Goal: Task Accomplishment & Management: Use online tool/utility

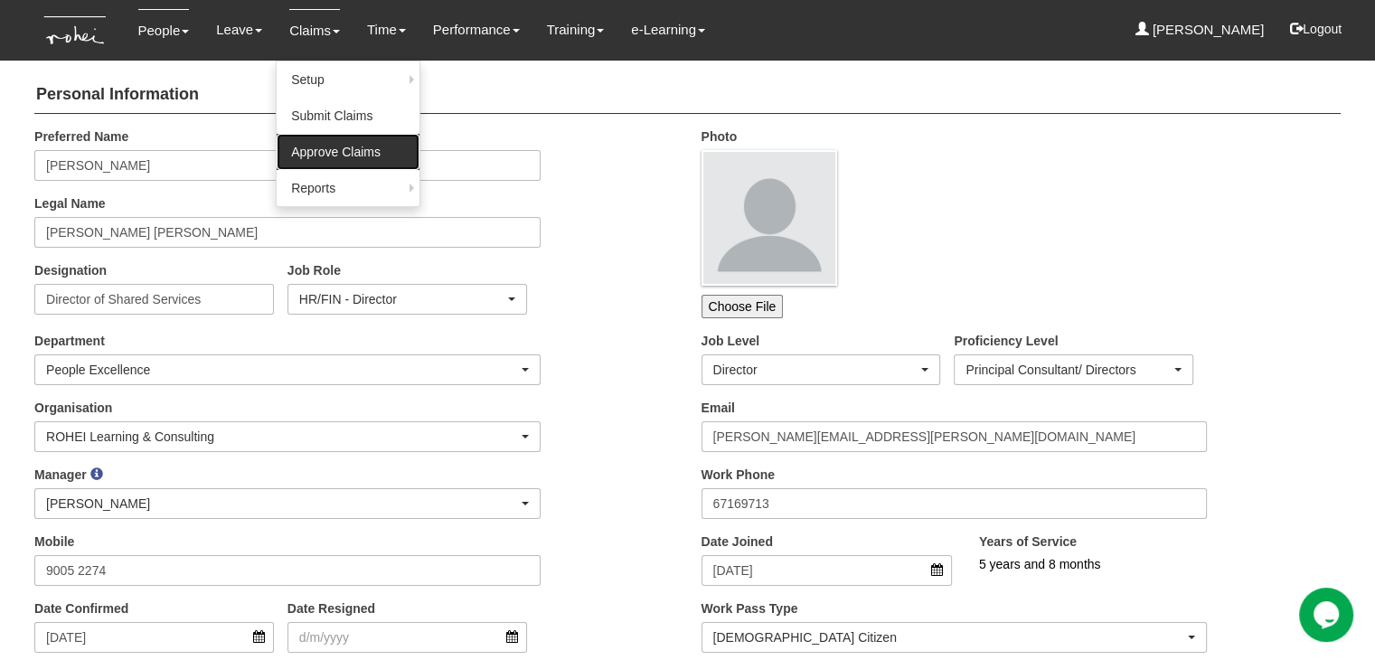
click at [322, 150] on link "Approve Claims" at bounding box center [348, 152] width 143 height 36
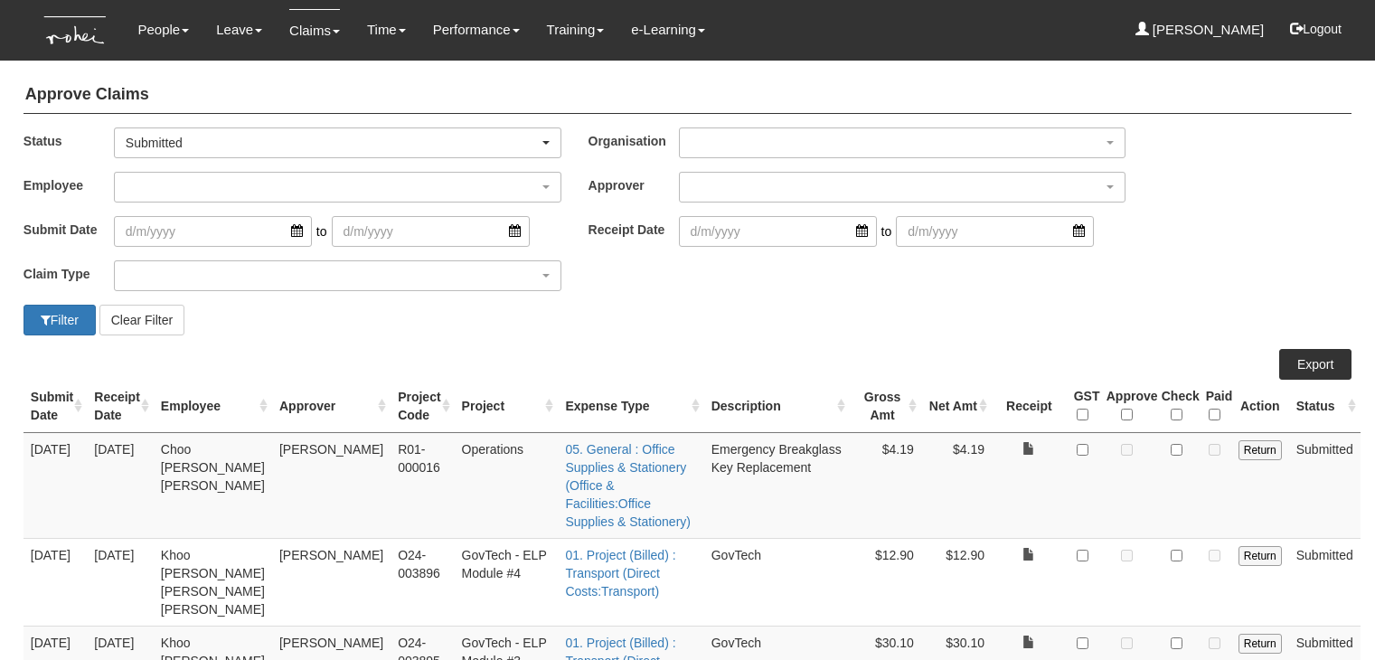
select select "50"
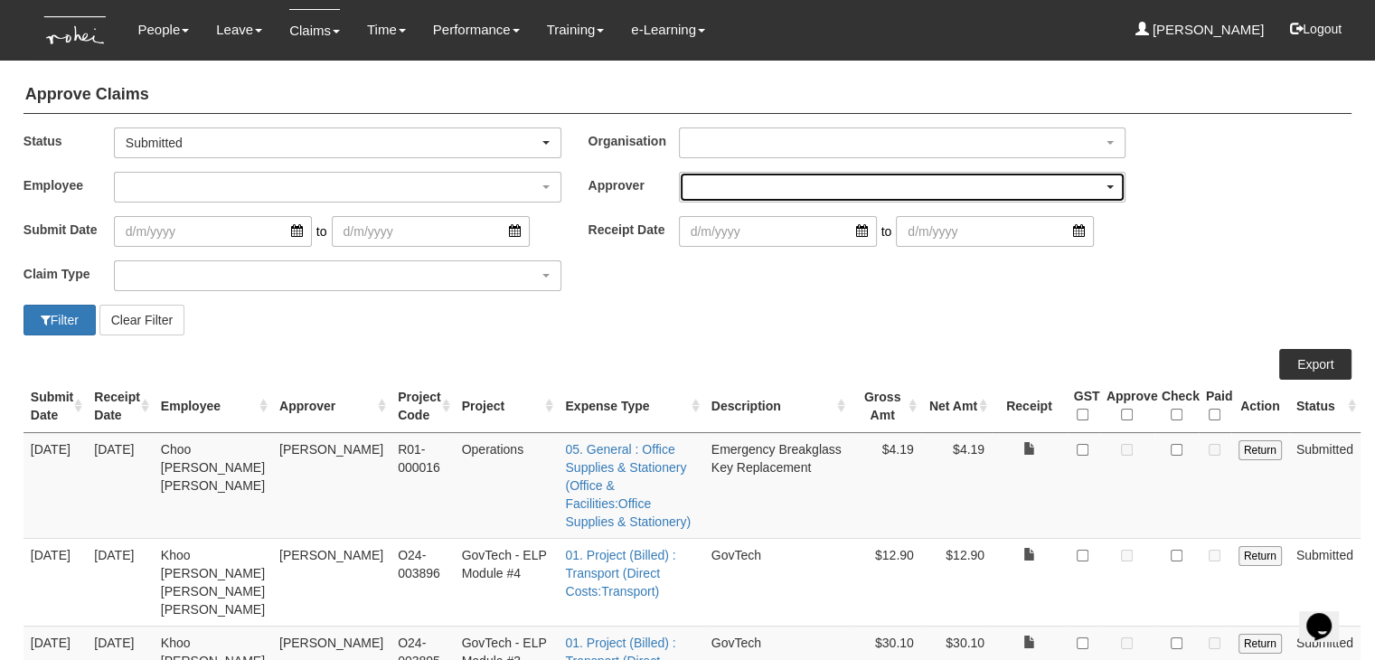
click at [734, 183] on div "button" at bounding box center [903, 187] width 446 height 29
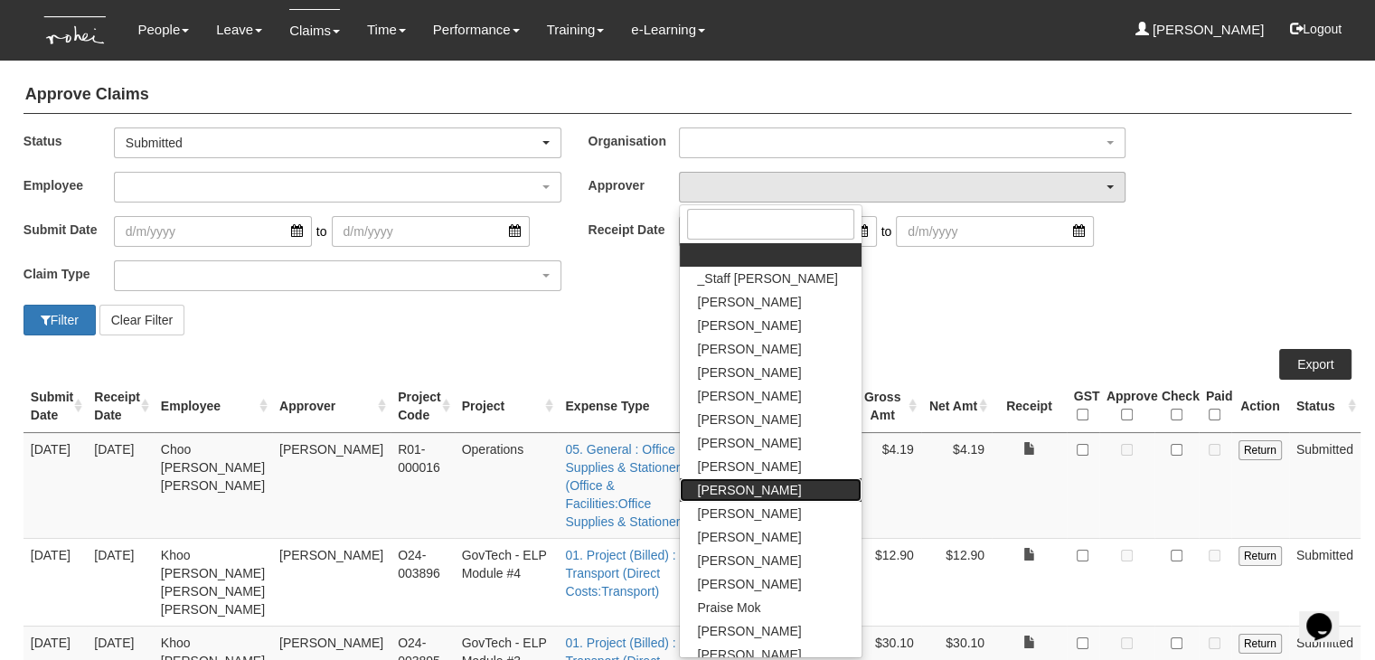
click at [739, 483] on span "[PERSON_NAME]" at bounding box center [750, 490] width 104 height 18
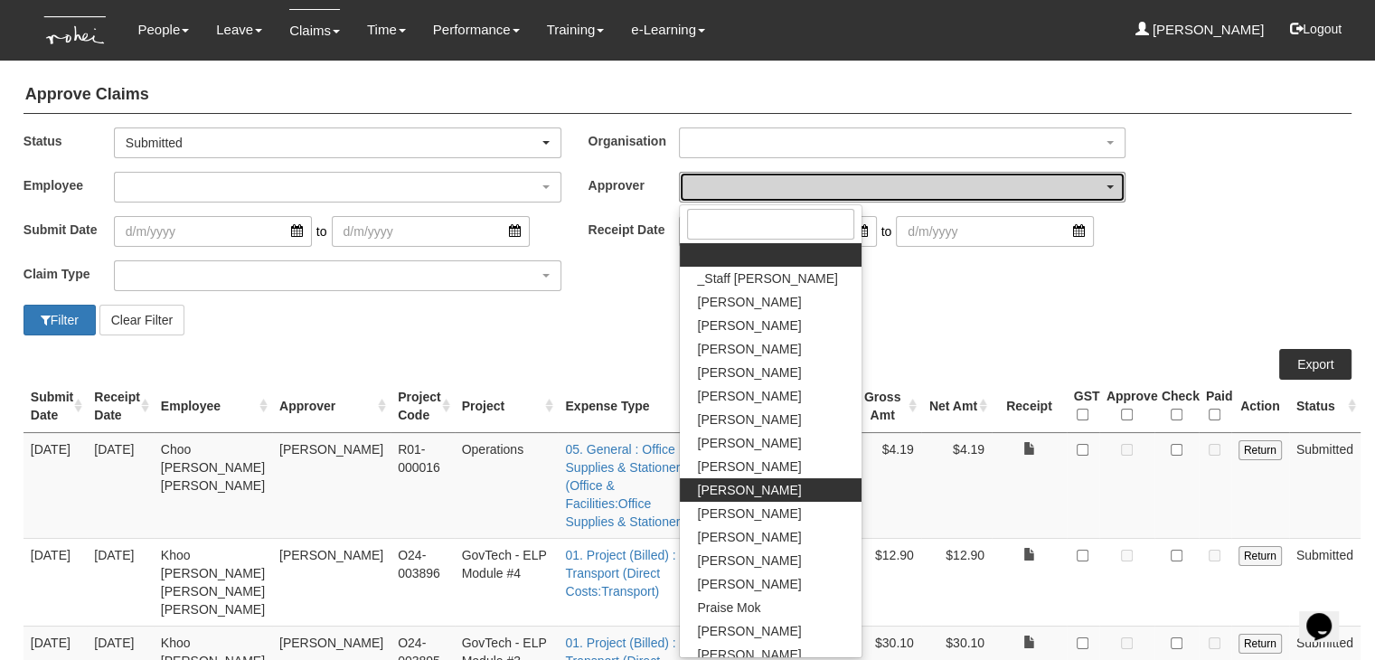
select select "924f1b2e-1f52-4a5a-a524-af1f71412b99"
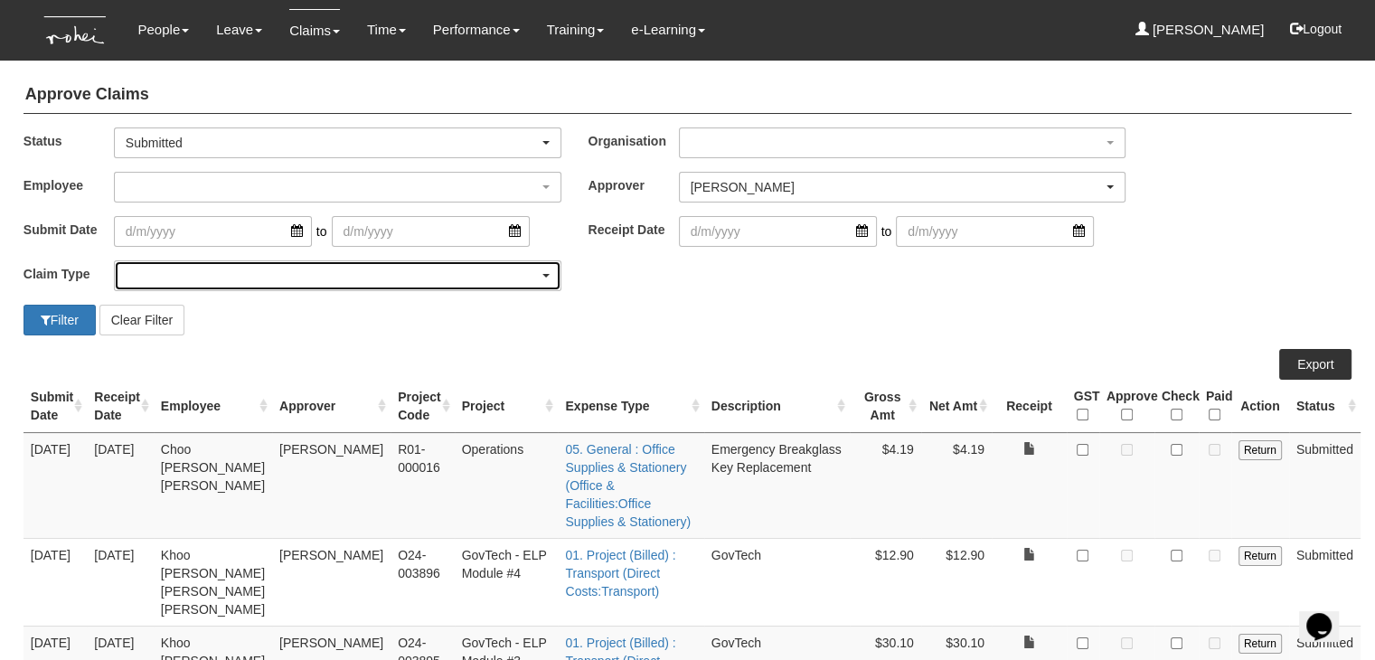
click at [287, 279] on div "button" at bounding box center [338, 275] width 446 height 29
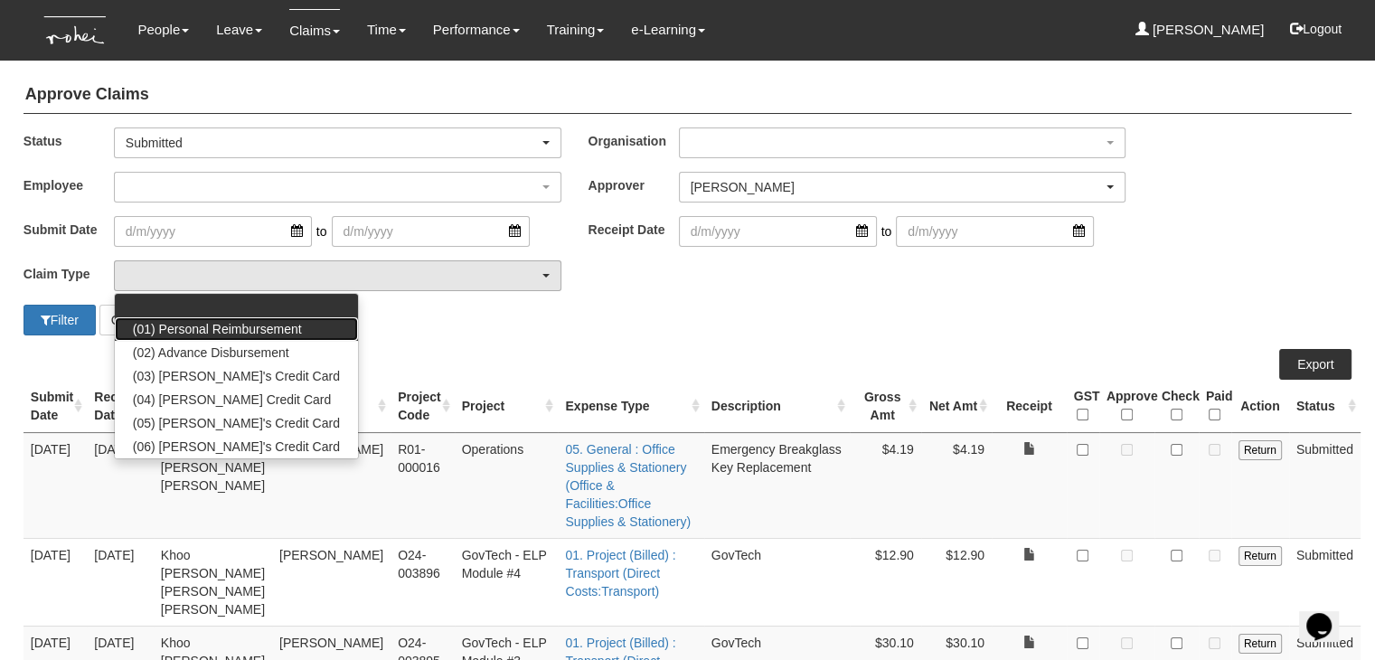
click at [277, 321] on span "(01) Personal Reimbursement" at bounding box center [217, 329] width 169 height 18
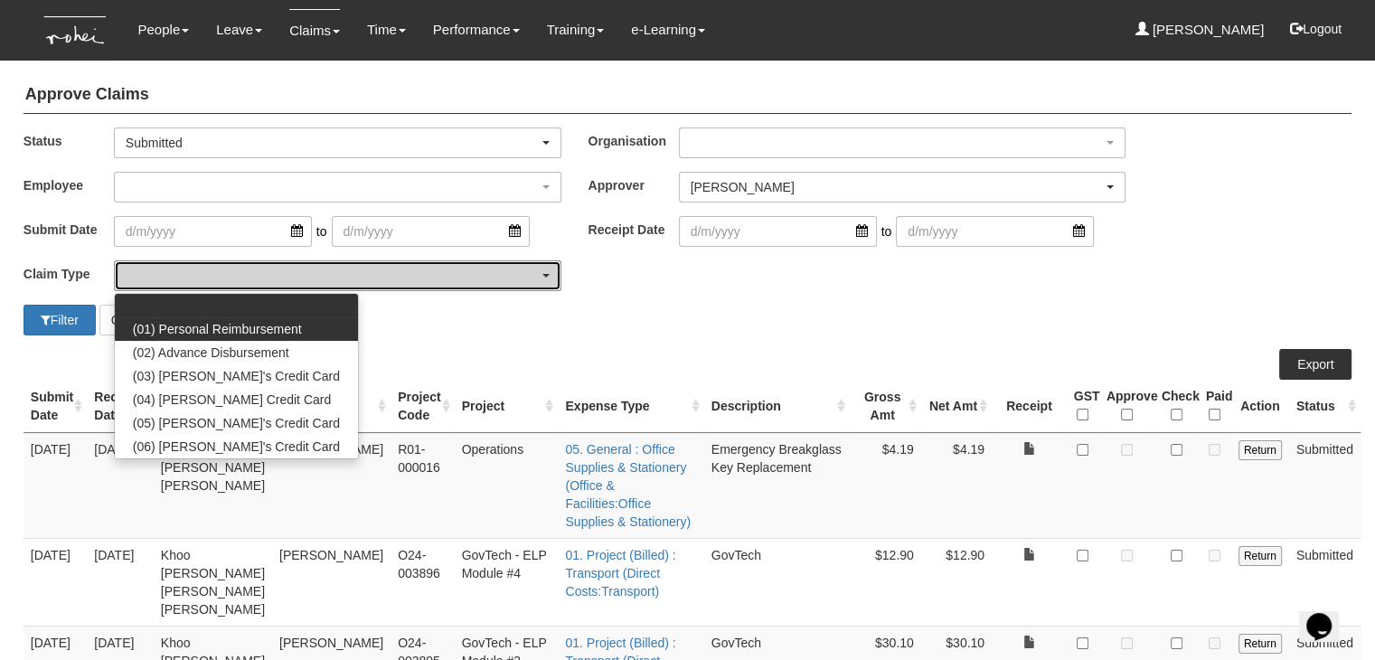
select select "14"
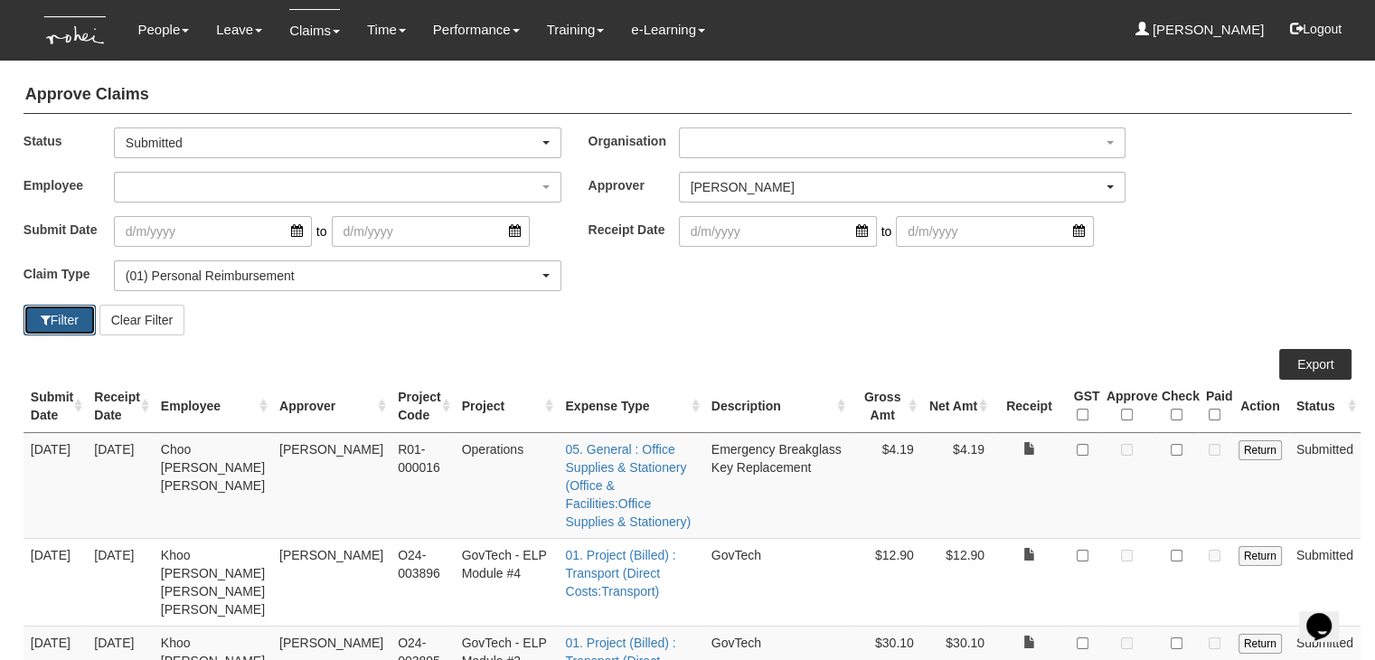
click at [71, 315] on button "Filter" at bounding box center [60, 320] width 72 height 31
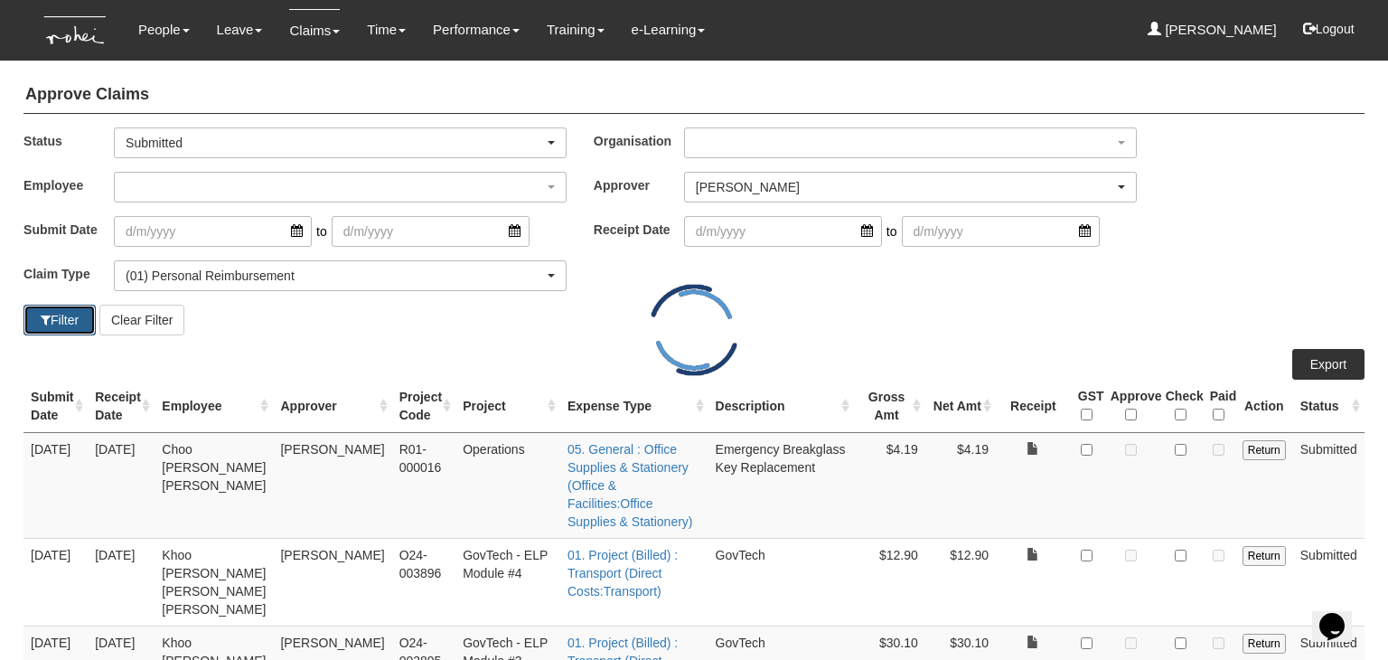
select select "50"
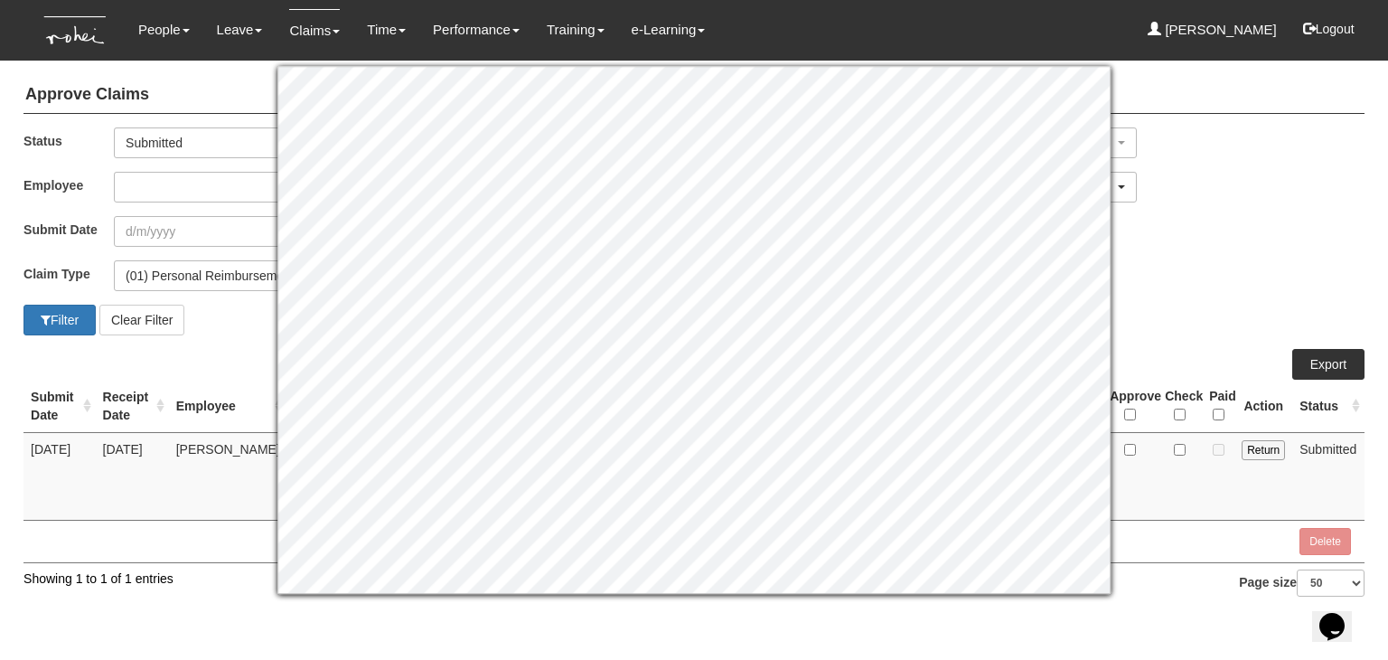
click at [1152, 563] on div "Submit Date Receipt Date Employee Approver Project Code Project Expense Type De…" at bounding box center [694, 468] width 1341 height 239
click at [1124, 481] on td at bounding box center [1130, 476] width 55 height 88
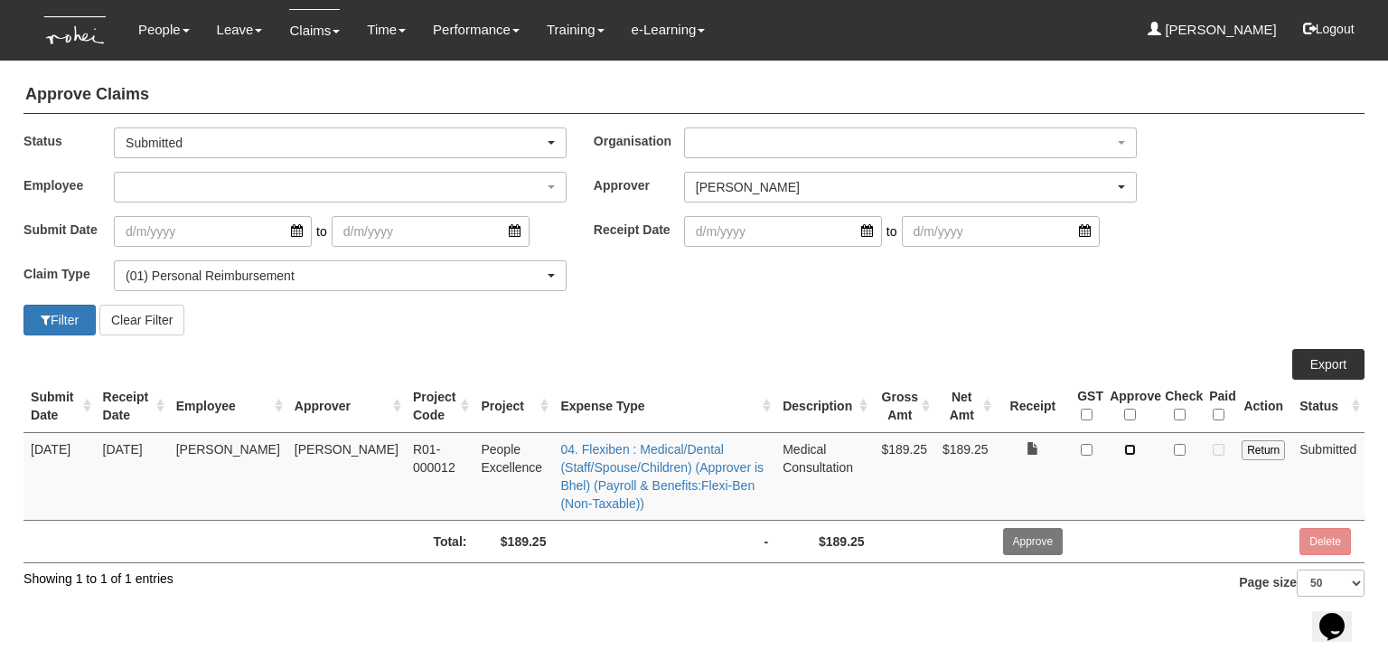
click at [1132, 451] on input "checkbox" at bounding box center [1130, 450] width 12 height 12
checkbox input "true"
click at [1047, 528] on input "Approve" at bounding box center [1033, 541] width 61 height 27
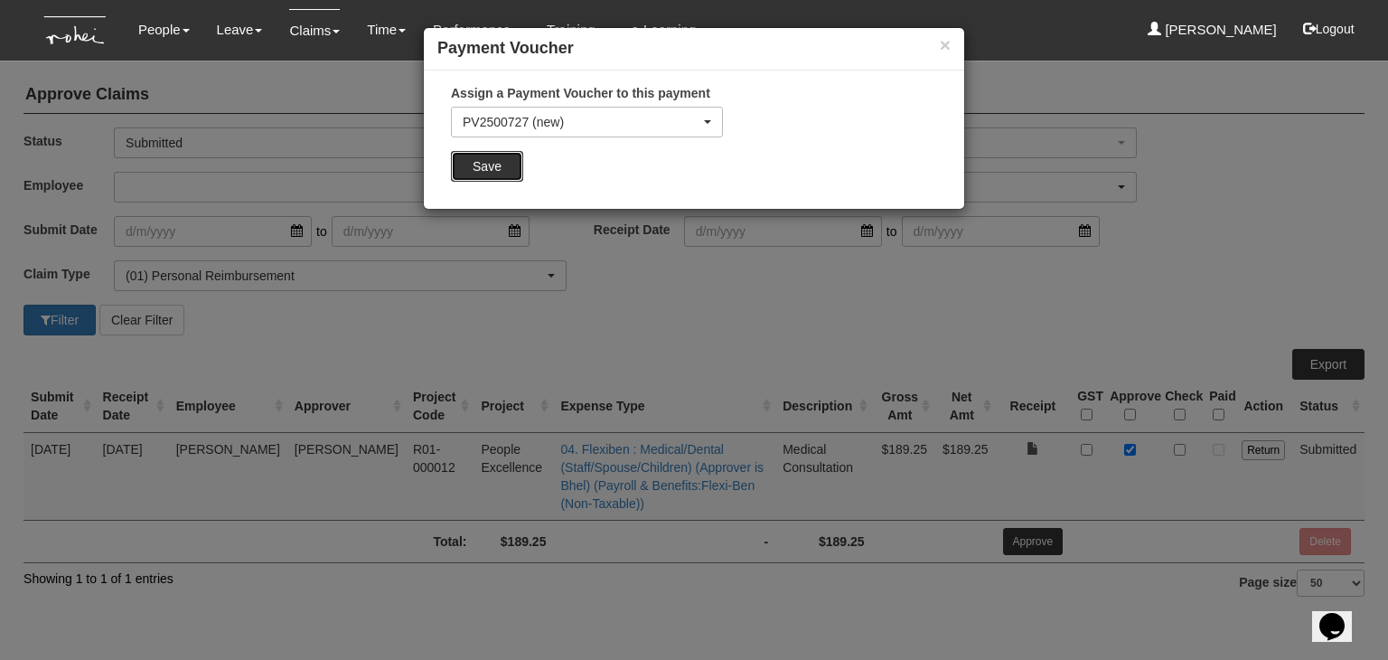
click at [489, 172] on input "Save" at bounding box center [487, 166] width 72 height 31
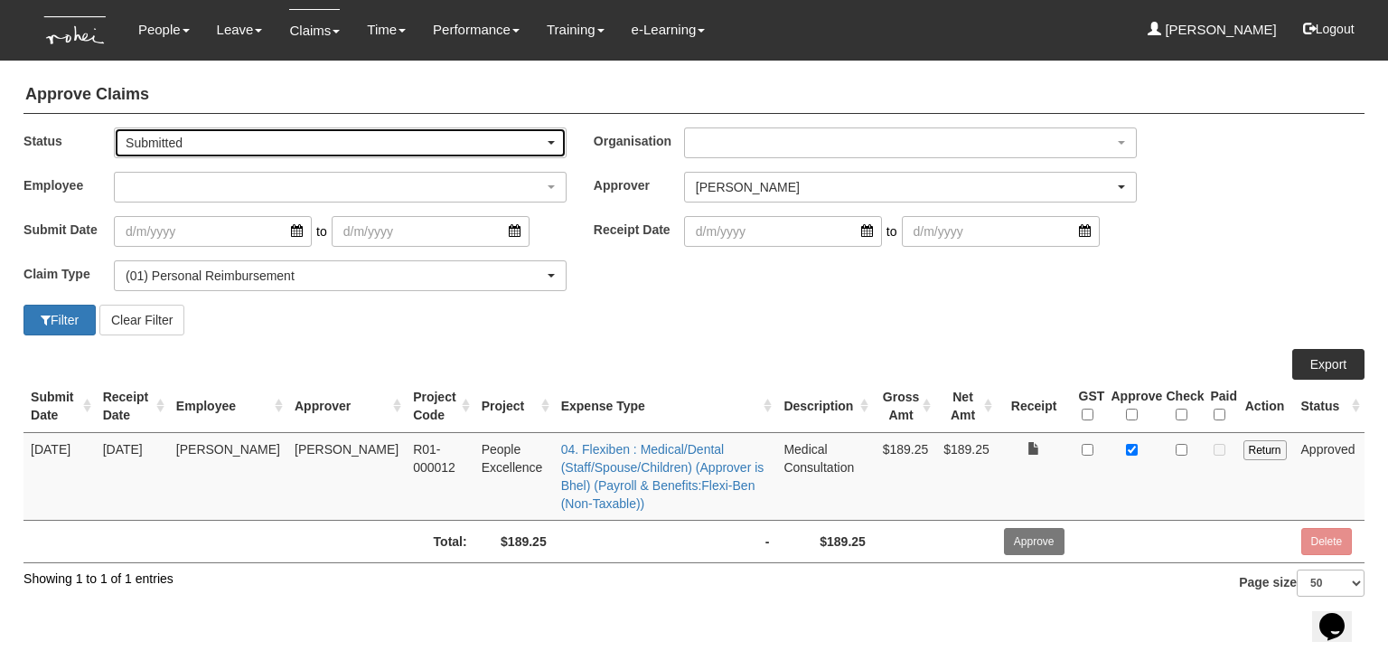
click at [318, 149] on div "Submitted" at bounding box center [335, 143] width 418 height 18
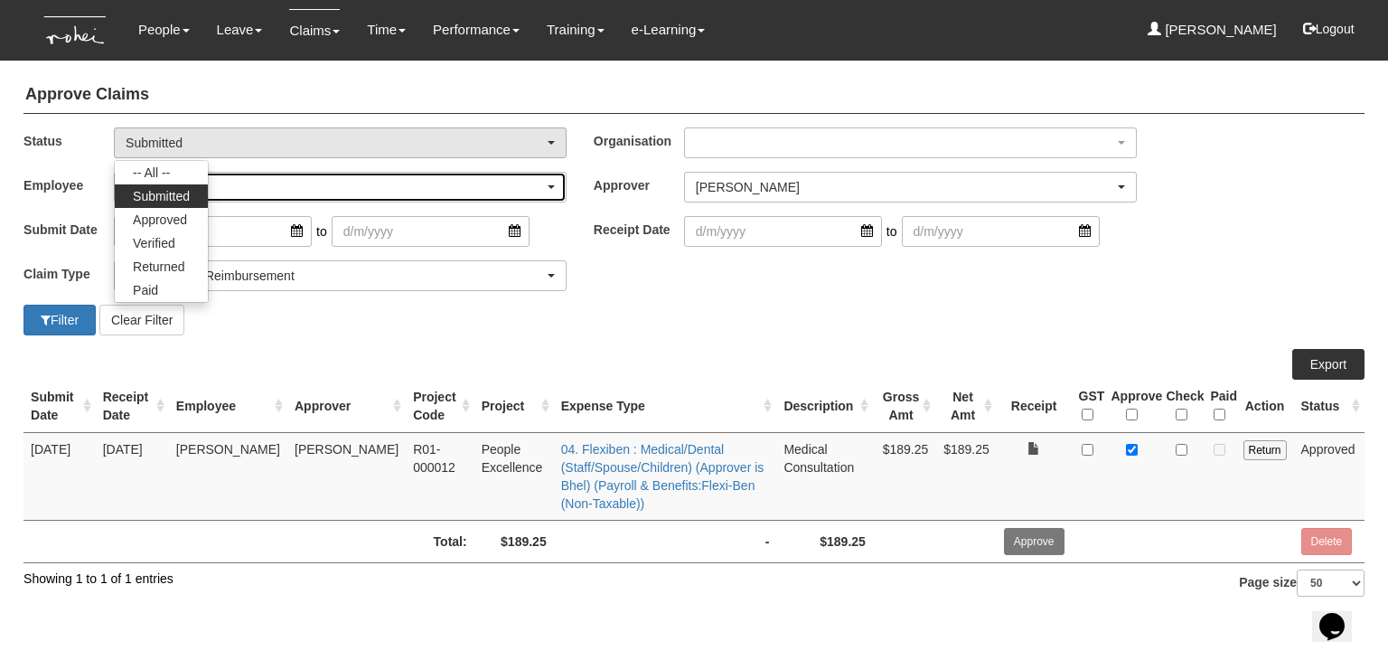
click at [374, 186] on div "button" at bounding box center [340, 187] width 451 height 29
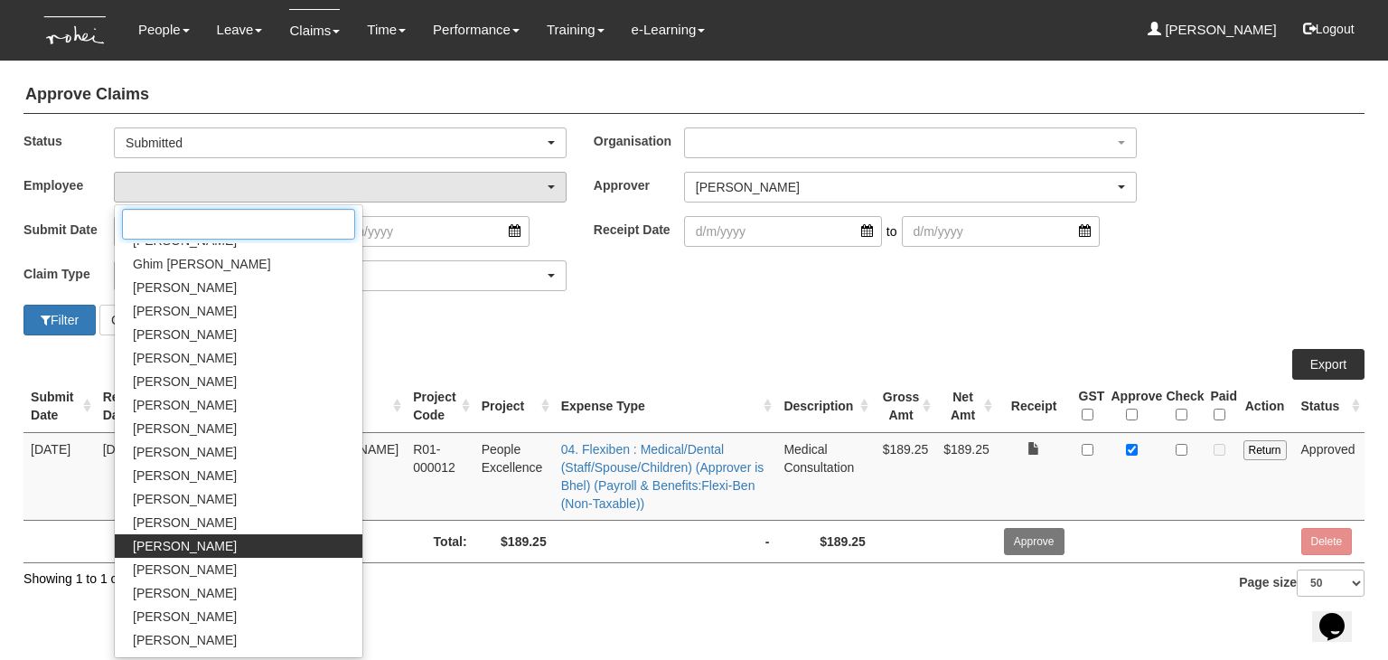
scroll to position [633, 0]
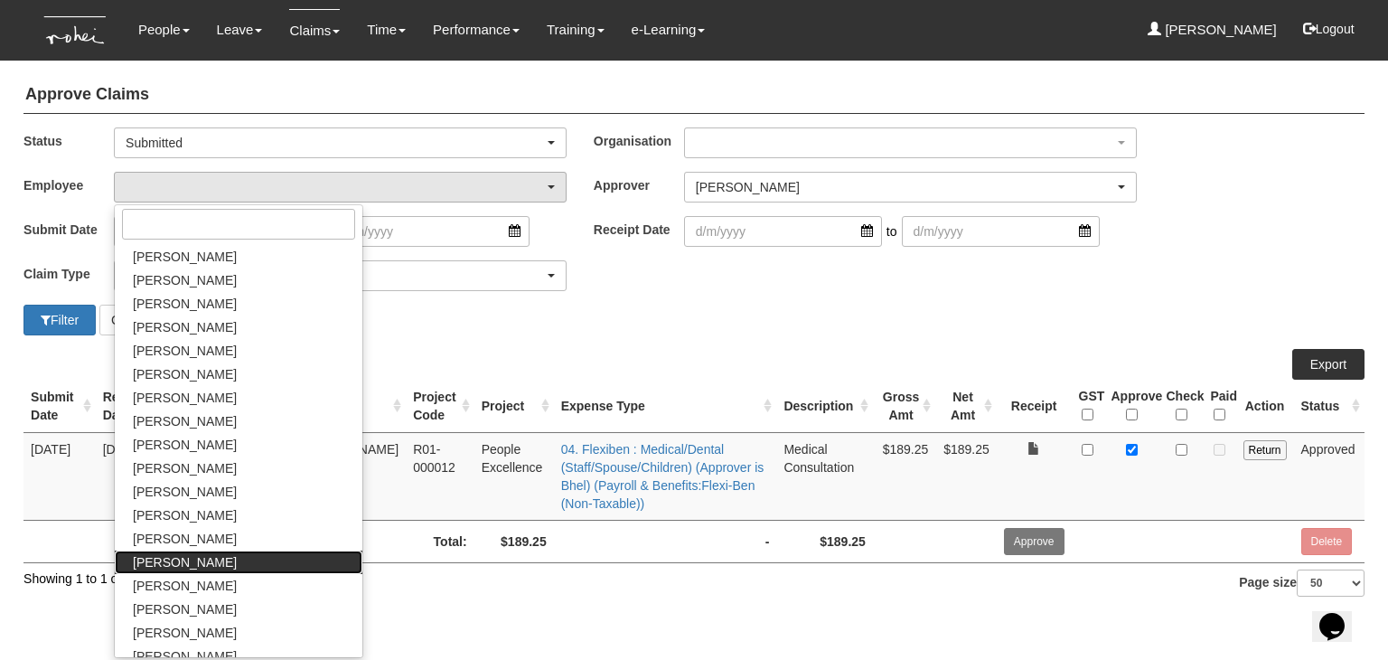
click at [190, 567] on link "Maily Yeo" at bounding box center [239, 562] width 248 height 24
select select "7c3e28d3-47e4-4b13-aa3a-d21d01cc7fb4"
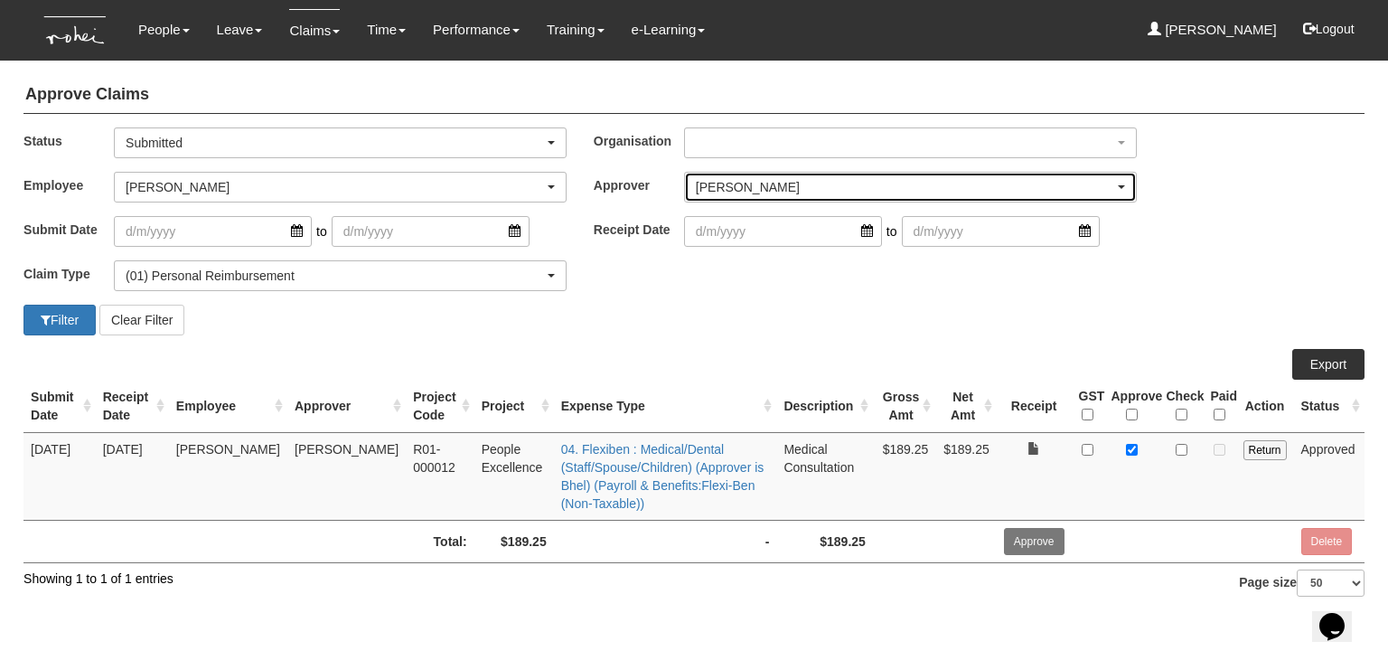
click at [812, 193] on div "[PERSON_NAME]" at bounding box center [905, 187] width 418 height 18
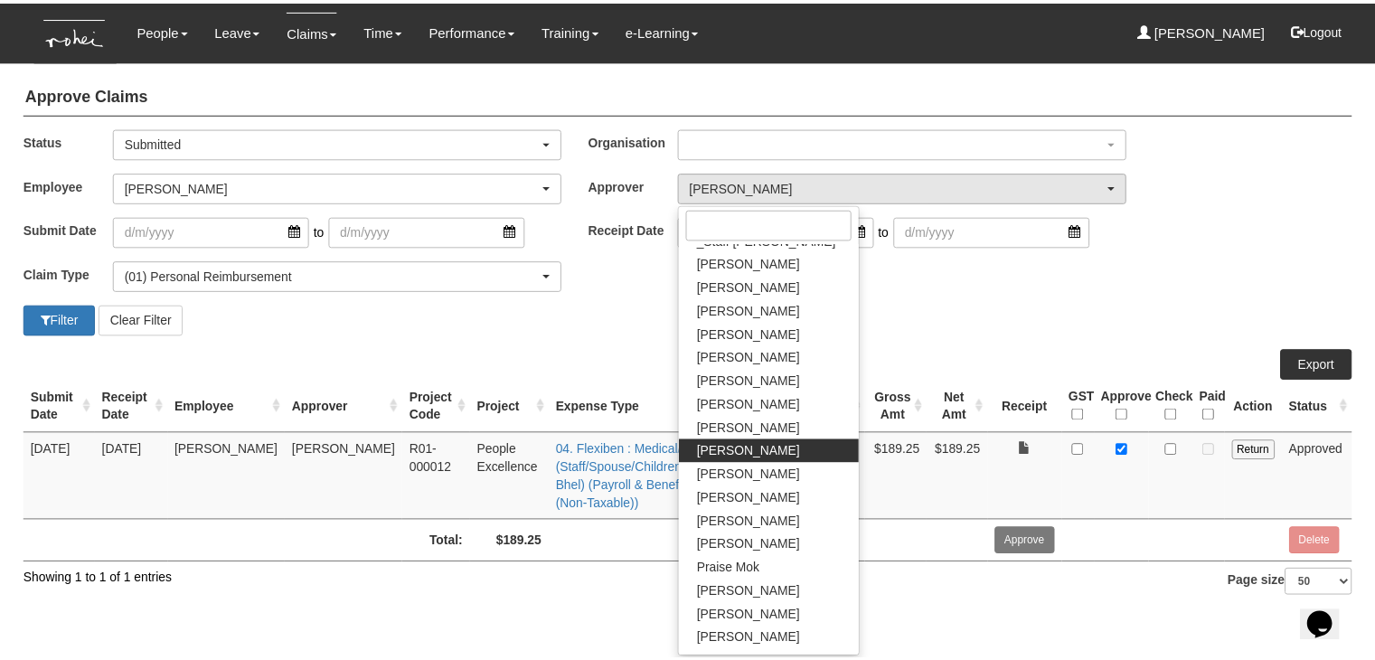
scroll to position [0, 0]
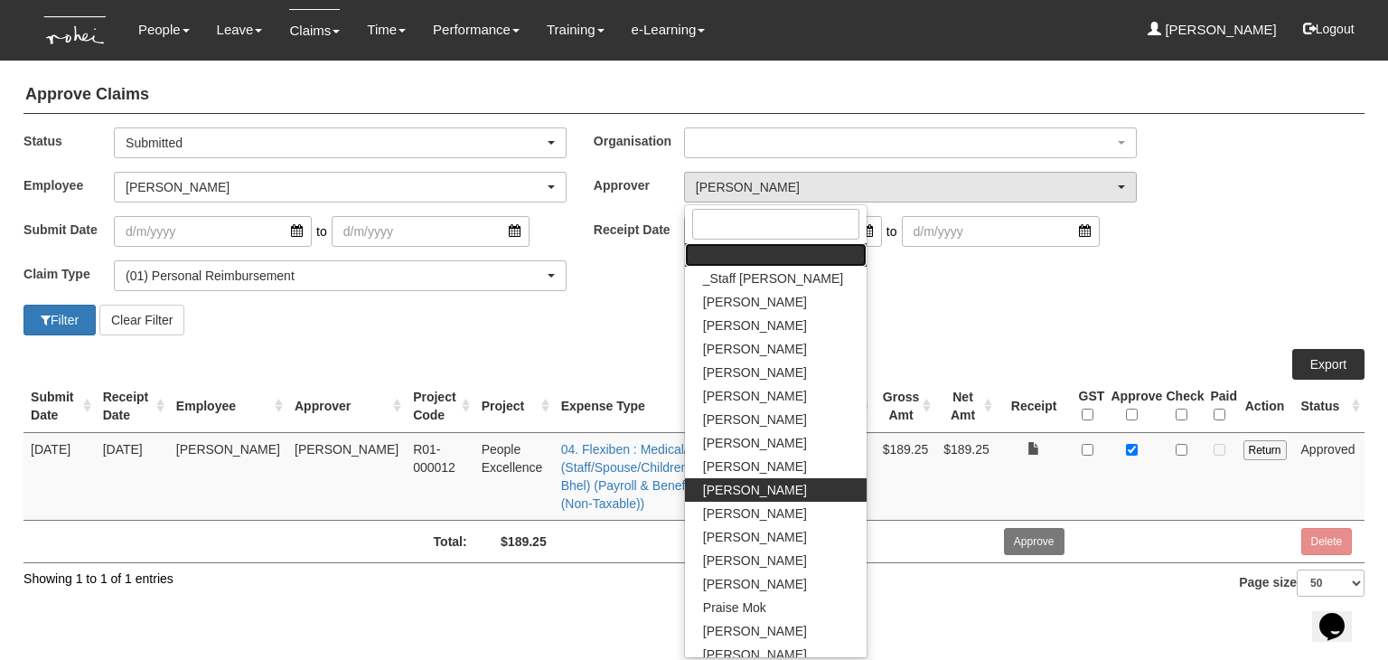
click at [794, 250] on link at bounding box center [776, 255] width 182 height 24
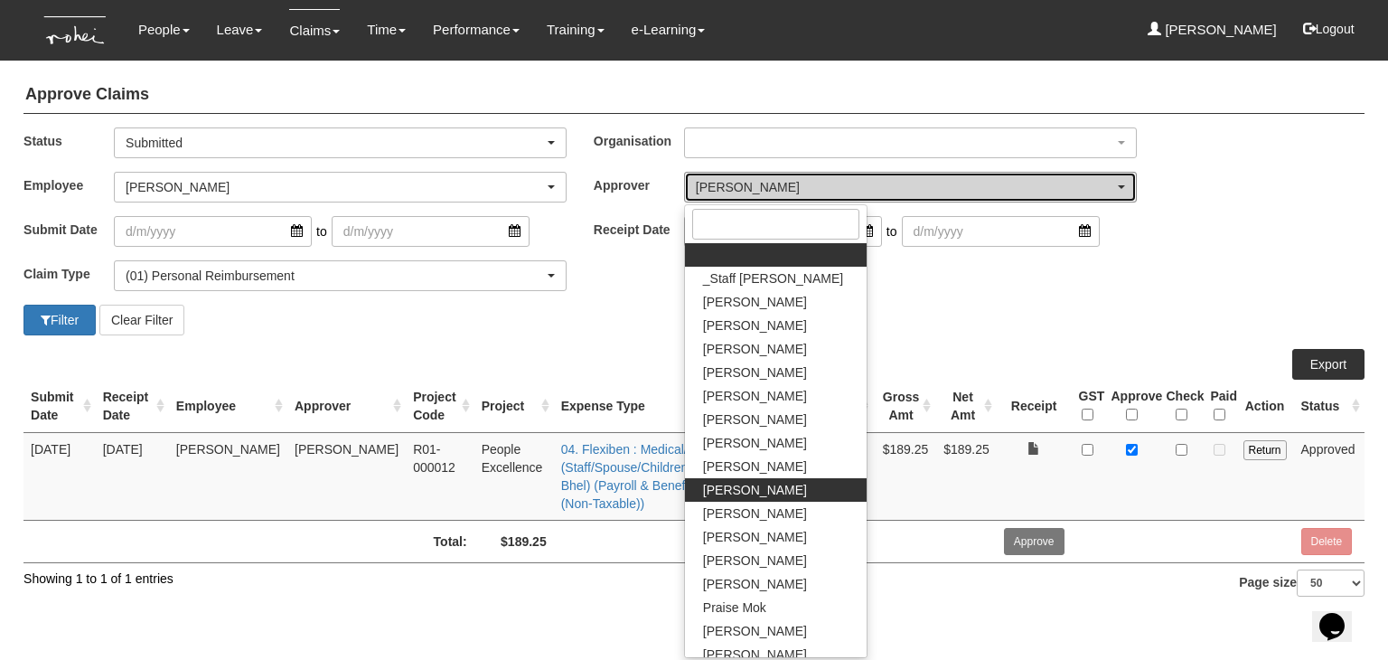
select select
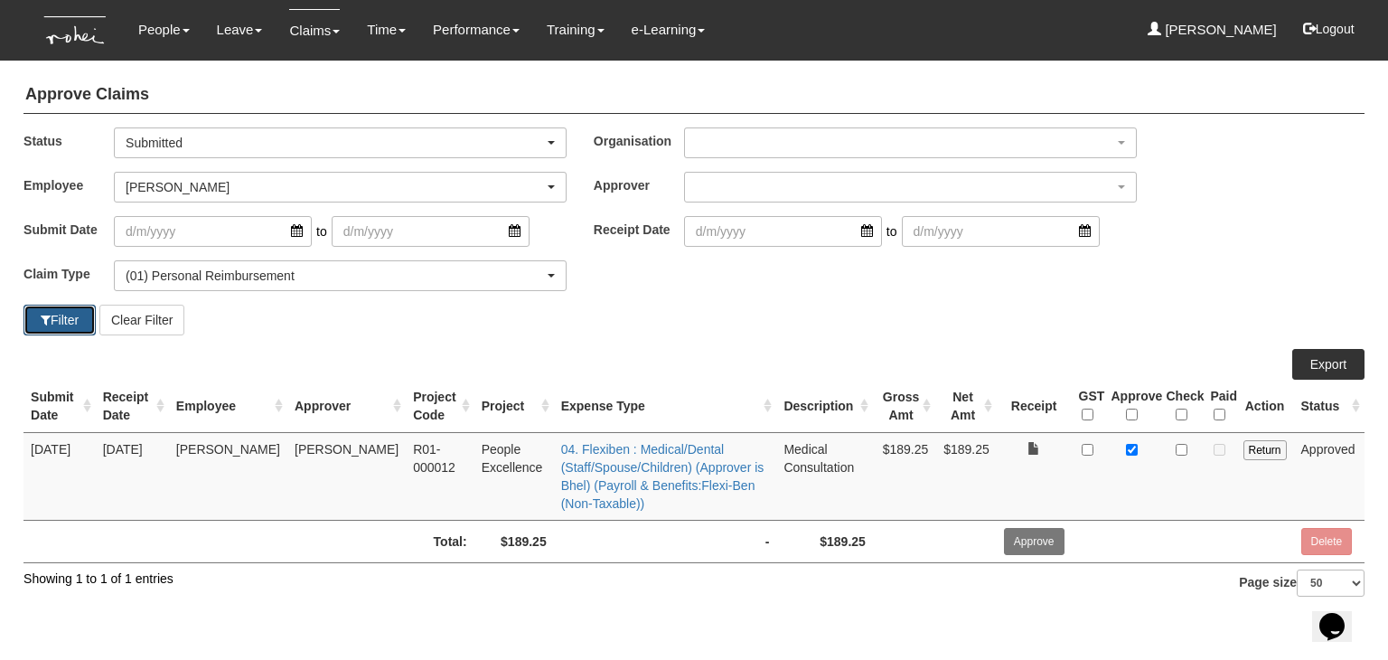
click at [43, 308] on button "Filter" at bounding box center [60, 320] width 72 height 31
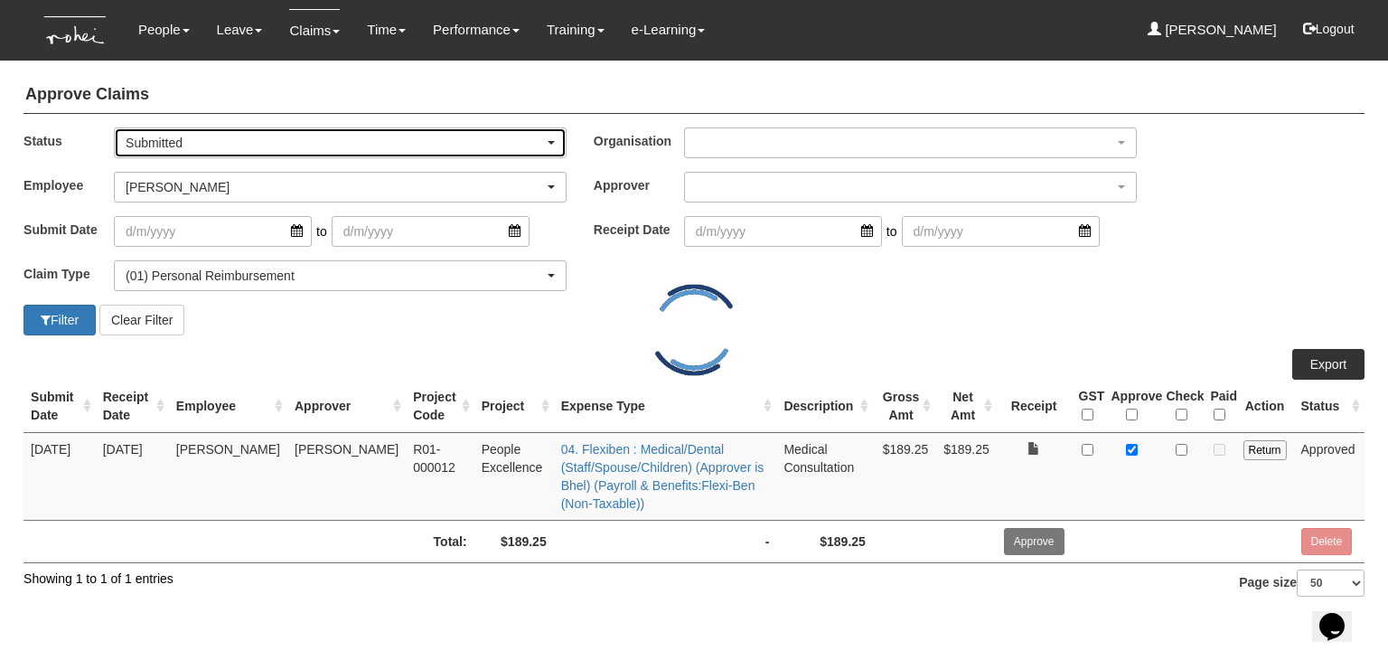
click at [246, 138] on div "Submitted" at bounding box center [335, 143] width 418 height 18
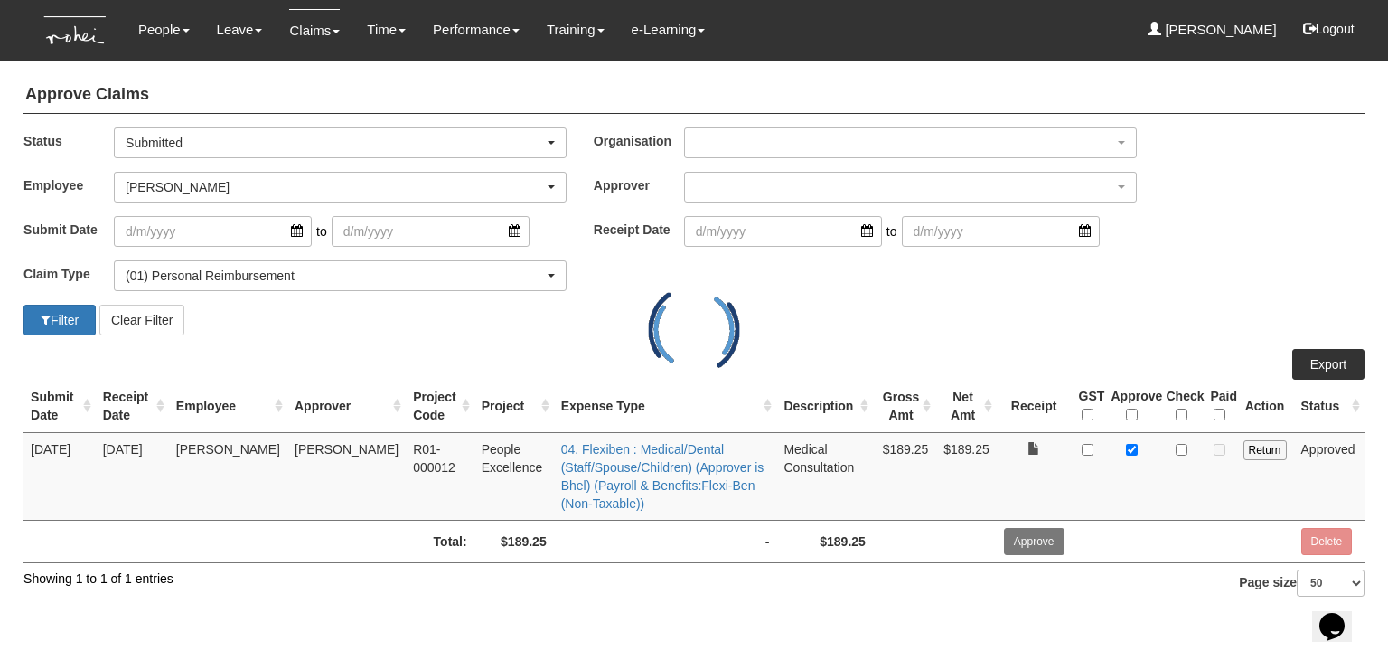
select select "50"
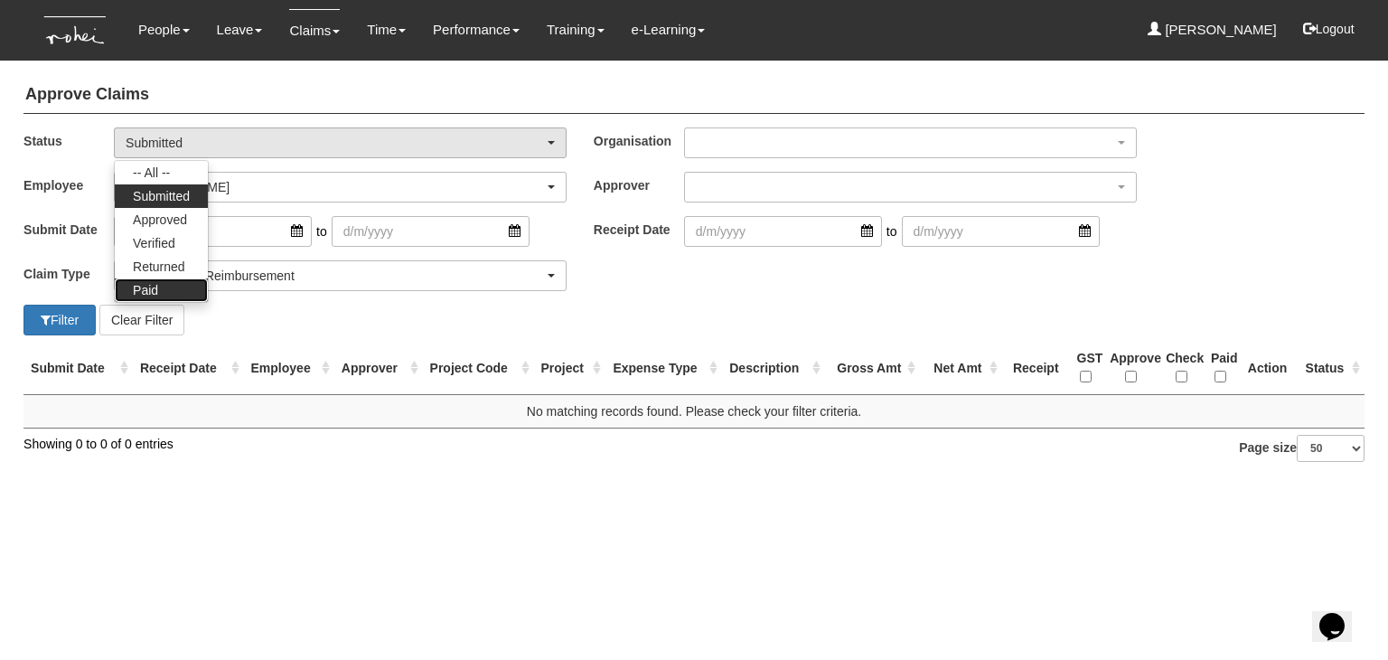
click at [160, 286] on link "Paid" at bounding box center [161, 290] width 93 height 24
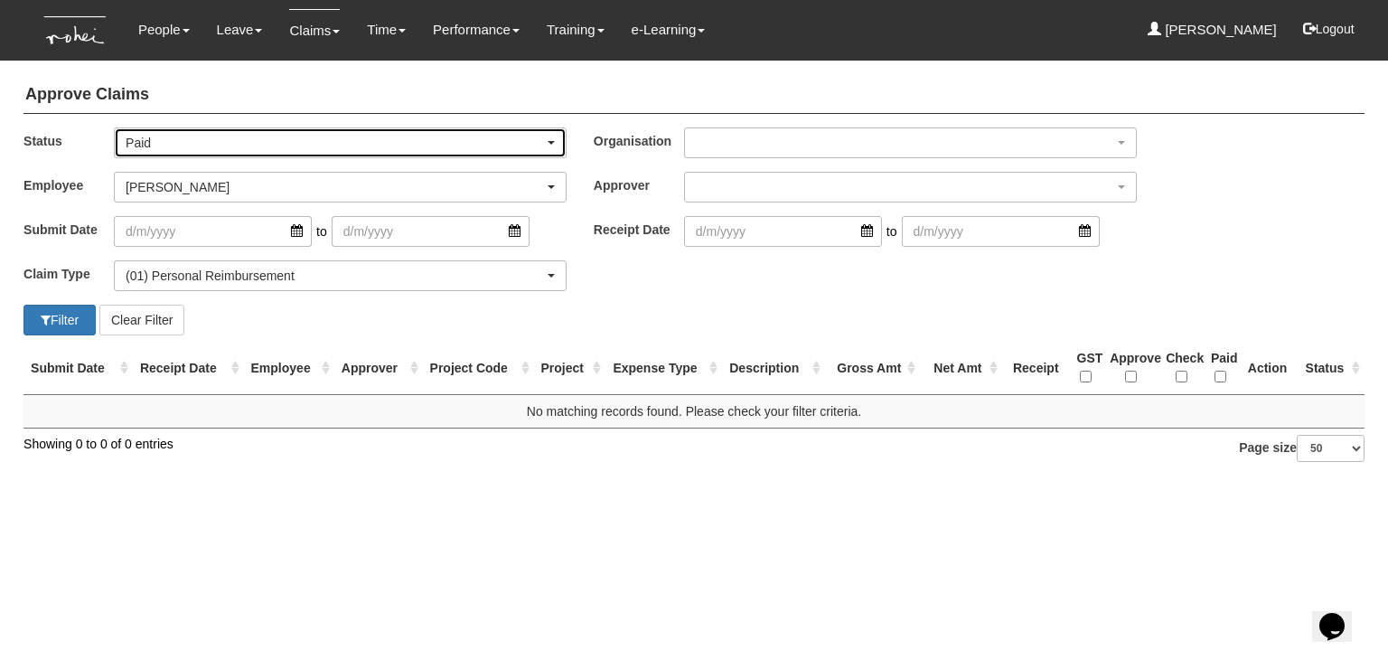
click at [205, 138] on div "Paid" at bounding box center [335, 143] width 418 height 18
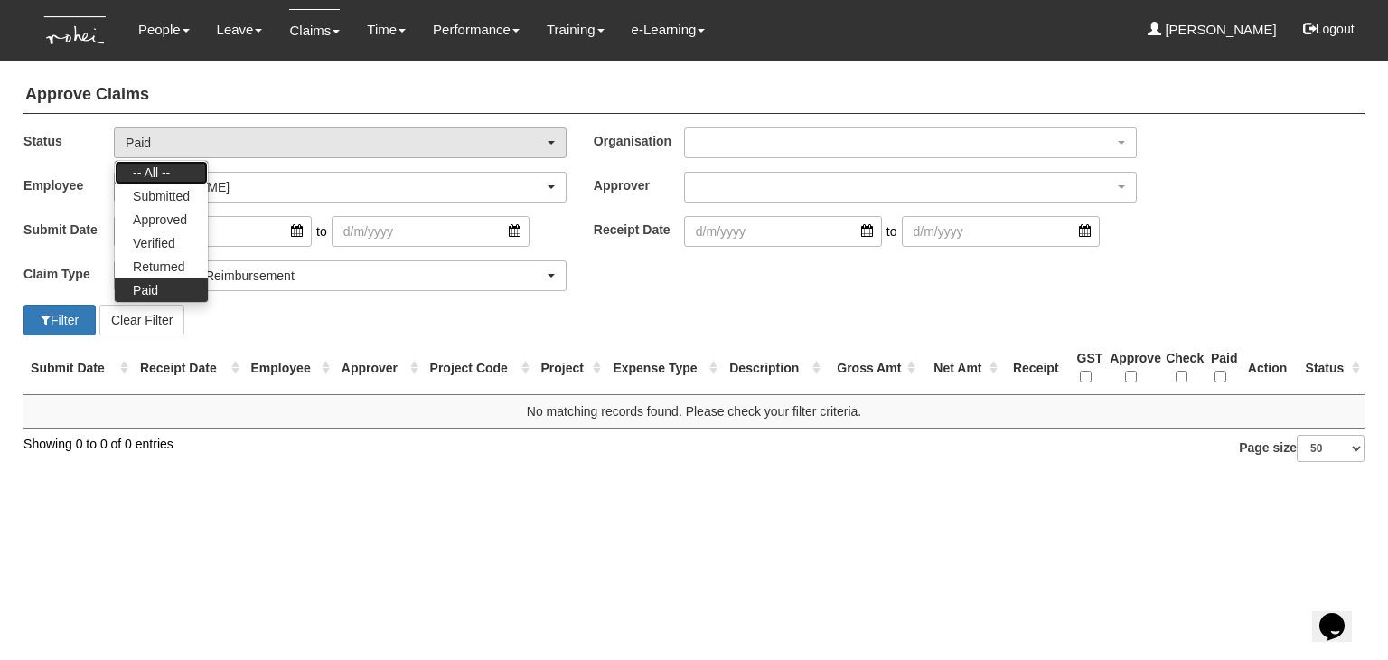
click at [170, 179] on span "-- All --" at bounding box center [151, 173] width 37 height 18
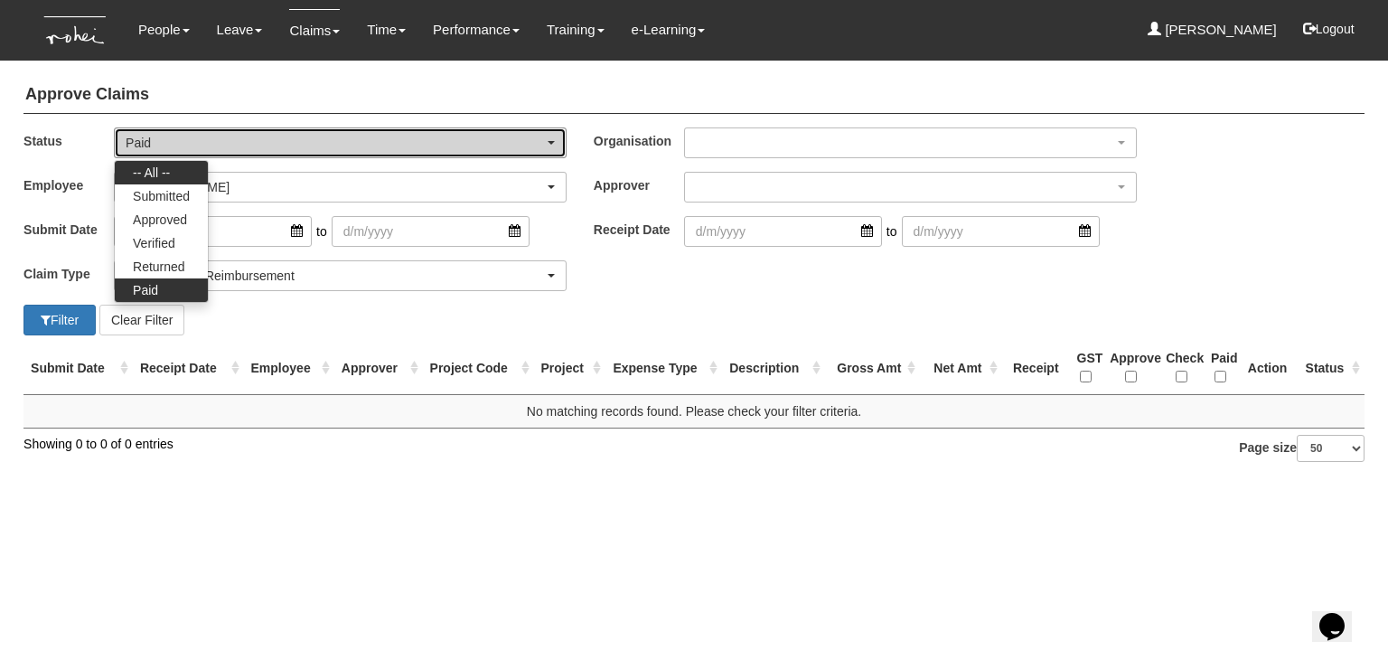
select select "All"
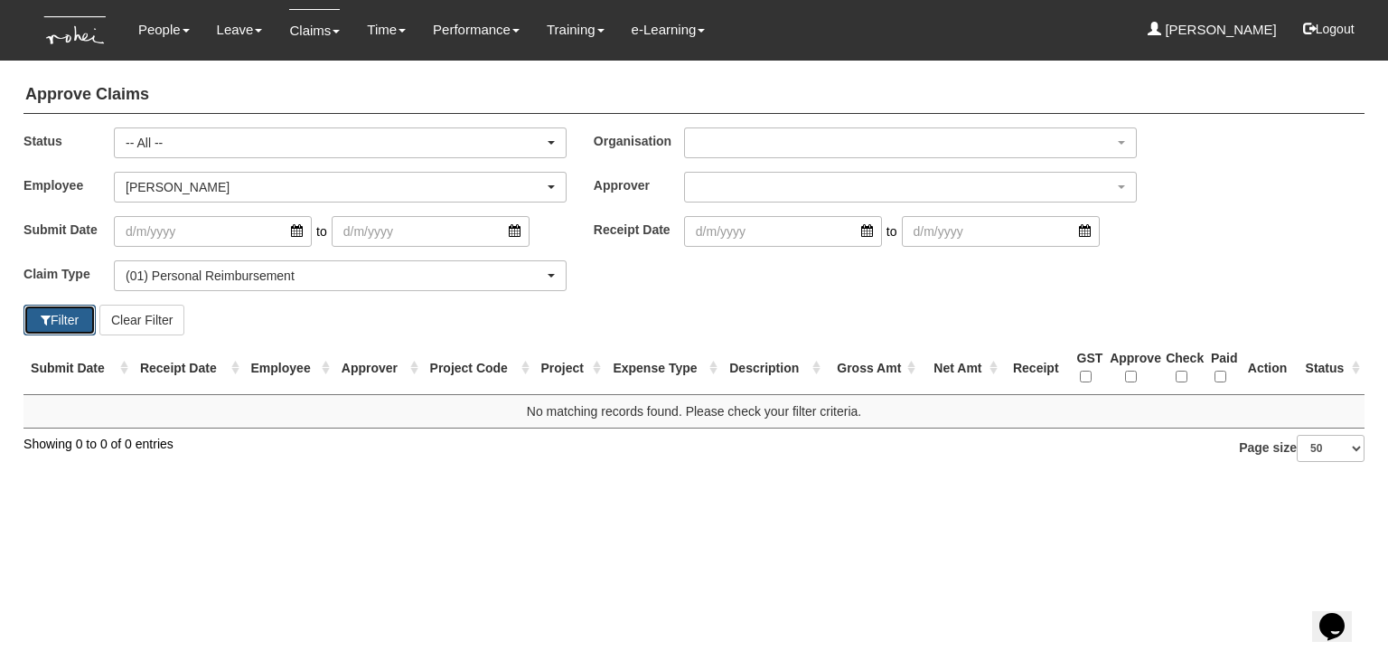
click at [58, 321] on button "Filter" at bounding box center [60, 320] width 72 height 31
select select "50"
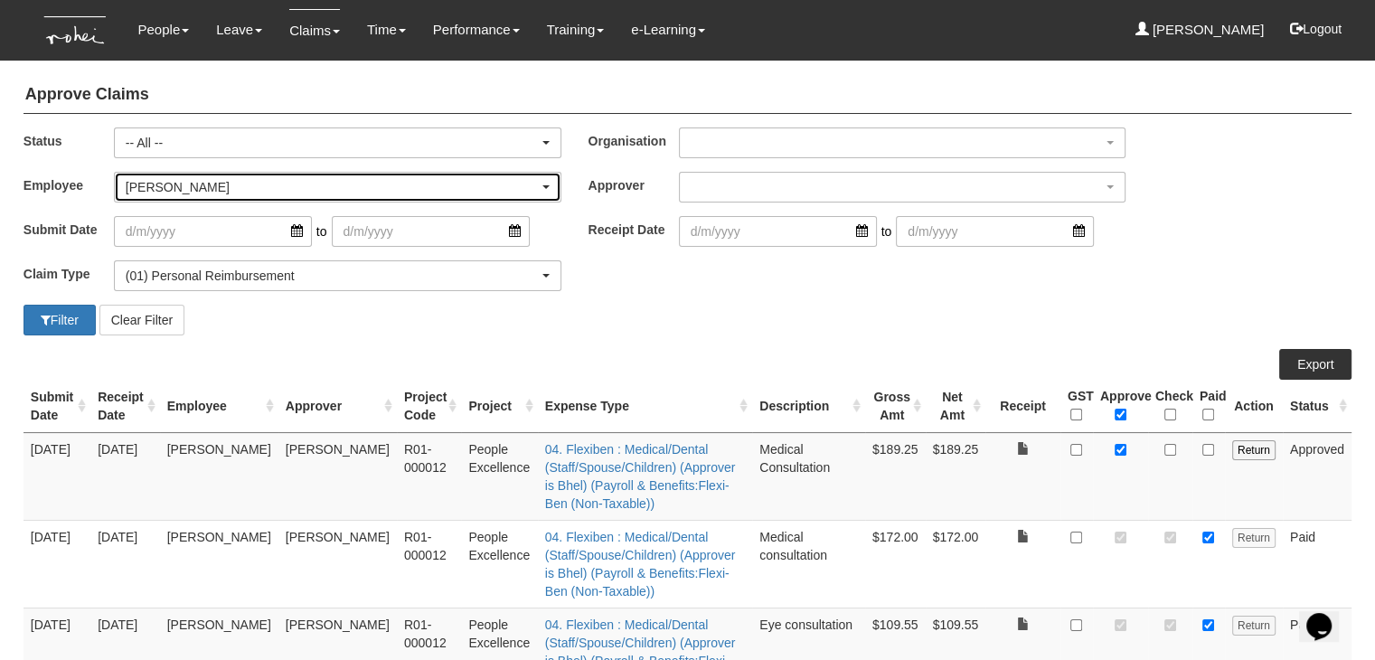
click at [253, 185] on div "Maily Yeo" at bounding box center [332, 187] width 413 height 18
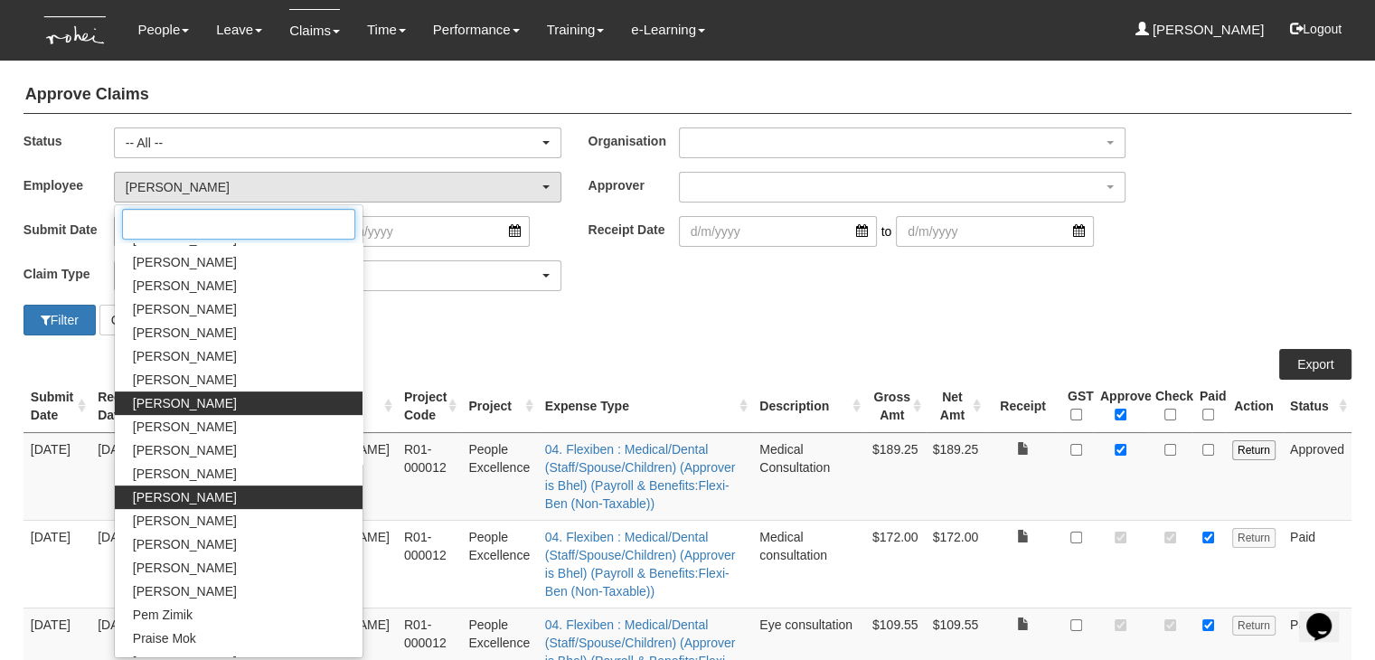
scroll to position [563, 0]
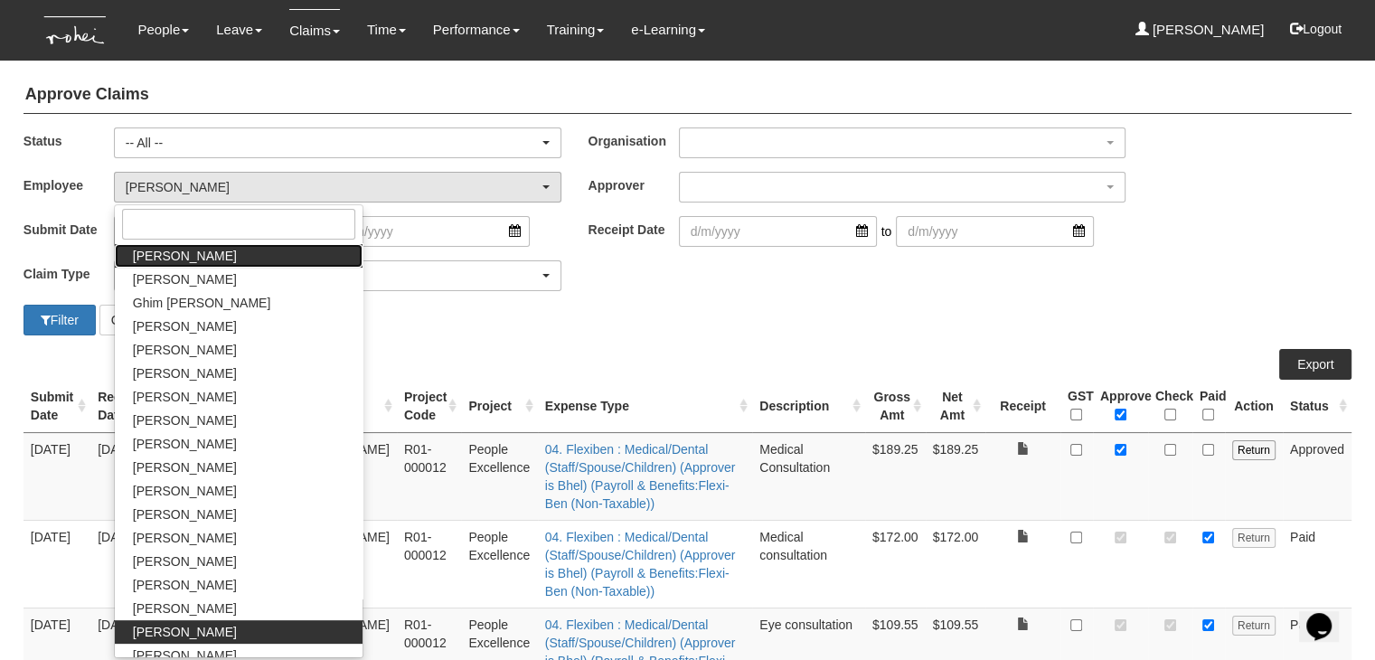
click at [213, 259] on link "[PERSON_NAME]" at bounding box center [239, 256] width 248 height 24
select select "924f1b2e-1f52-4a5a-a524-af1f71412b99"
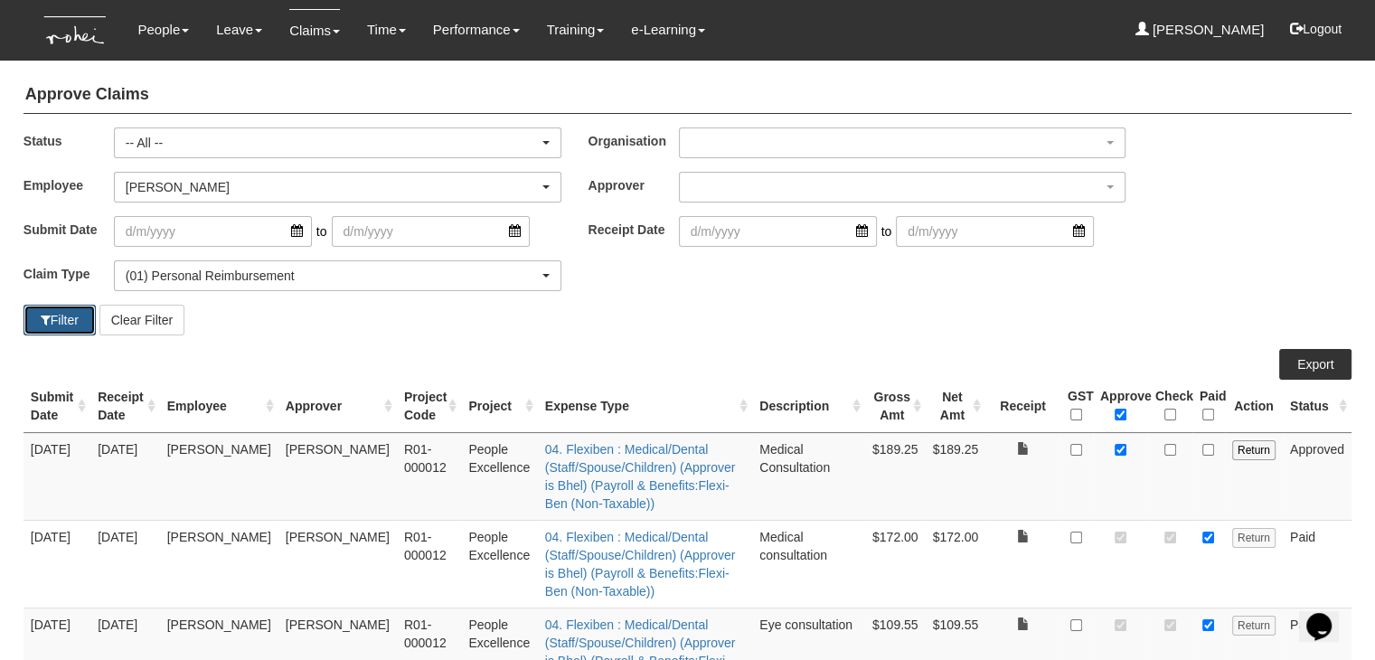
click at [64, 318] on button "Filter" at bounding box center [60, 320] width 72 height 31
select select "50"
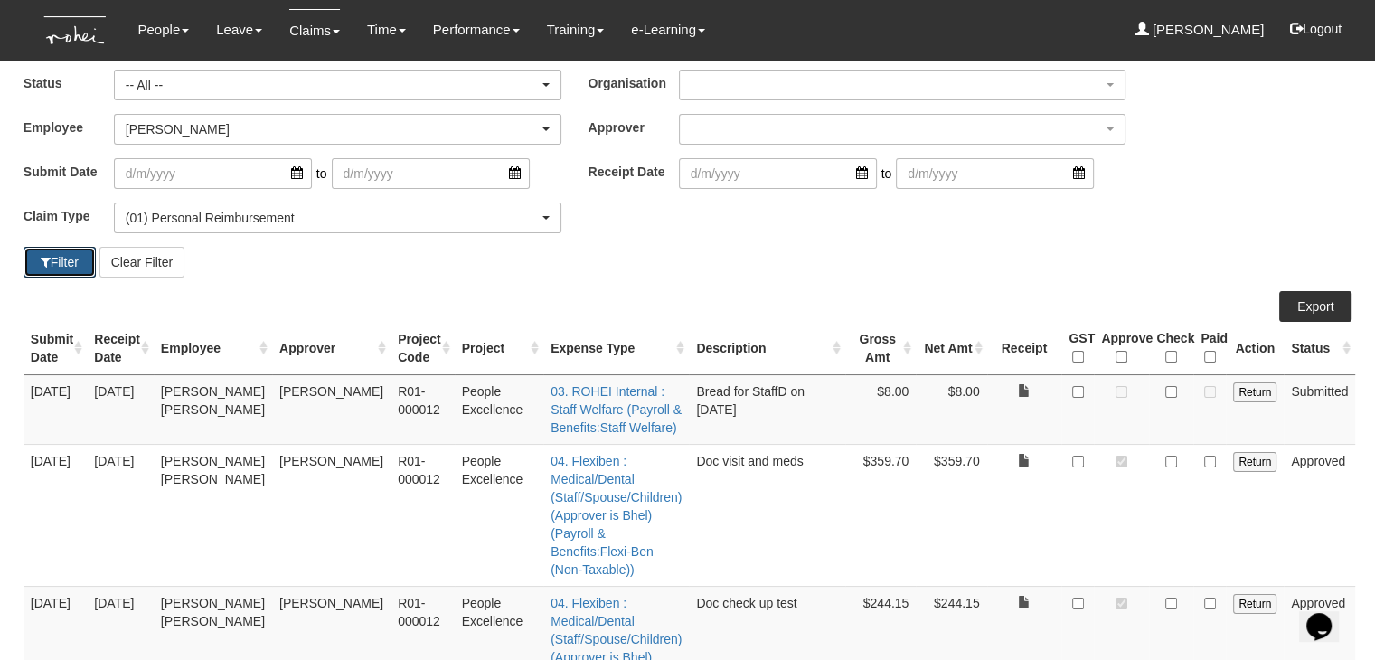
scroll to position [90, 0]
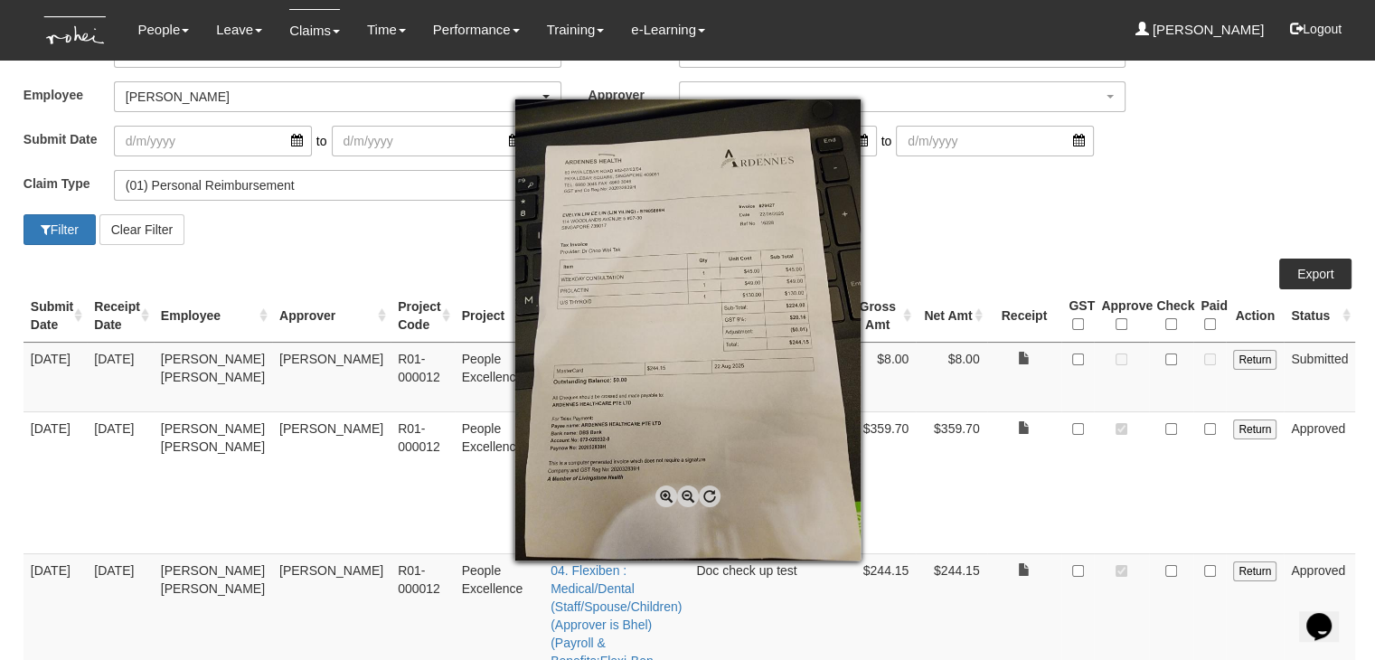
click at [1016, 438] on div at bounding box center [687, 330] width 1375 height 660
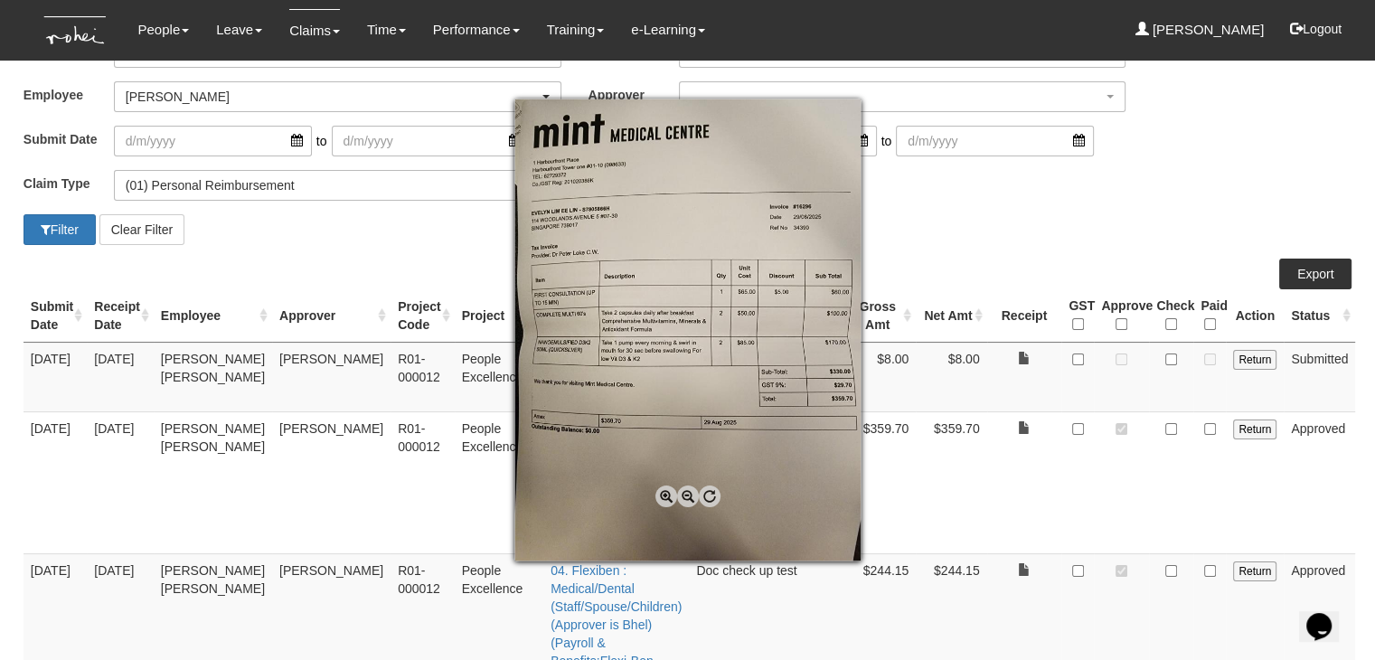
click at [1019, 268] on div at bounding box center [687, 330] width 1375 height 660
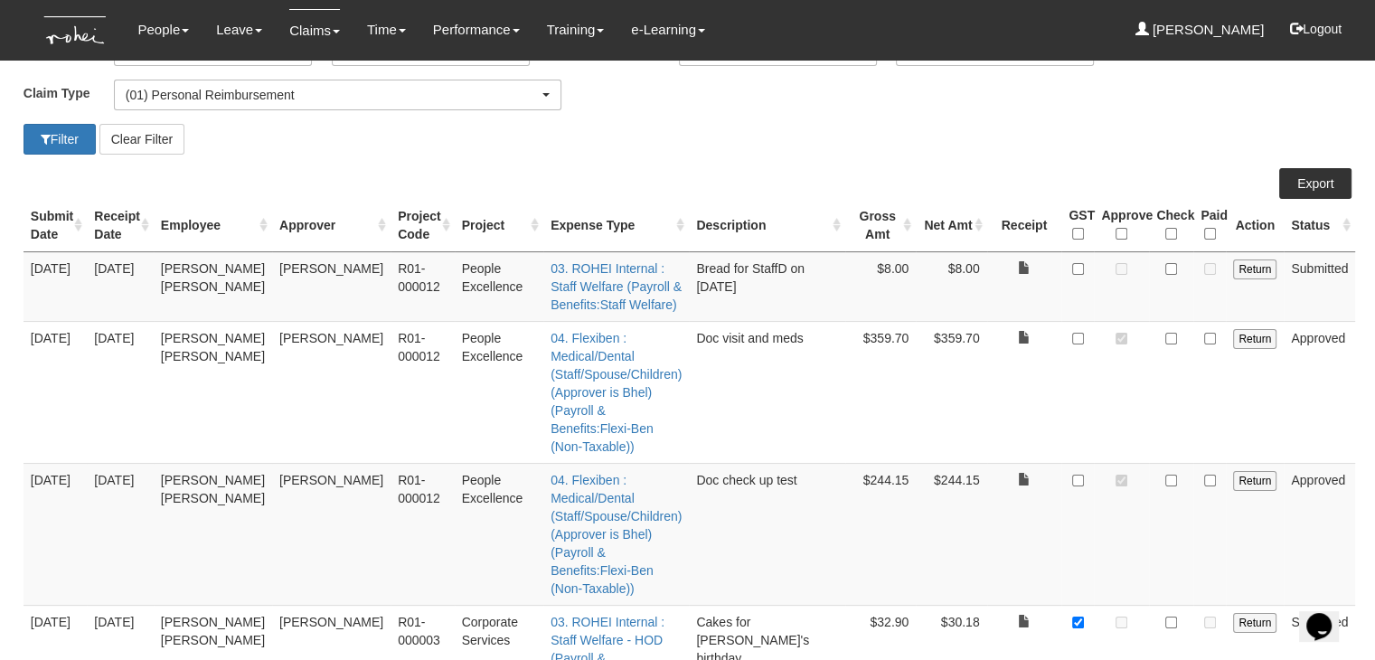
scroll to position [0, 0]
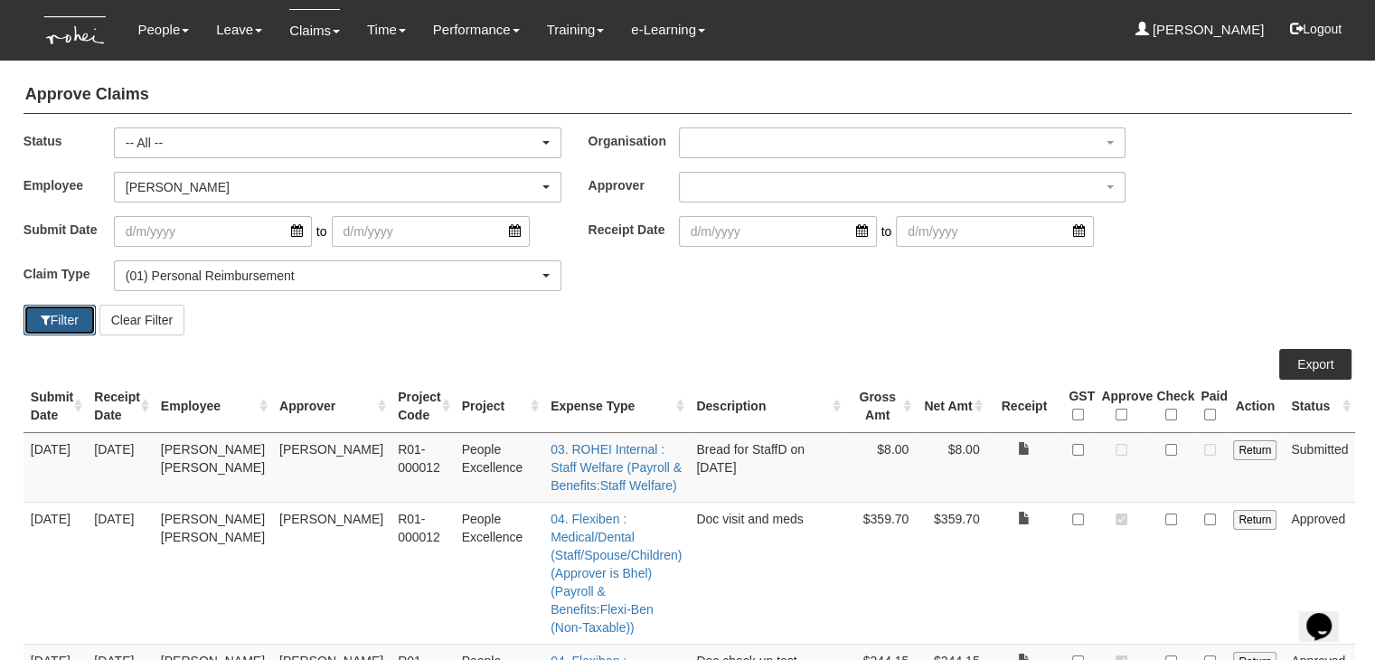
click at [57, 325] on button "Filter" at bounding box center [60, 320] width 72 height 31
select select "50"
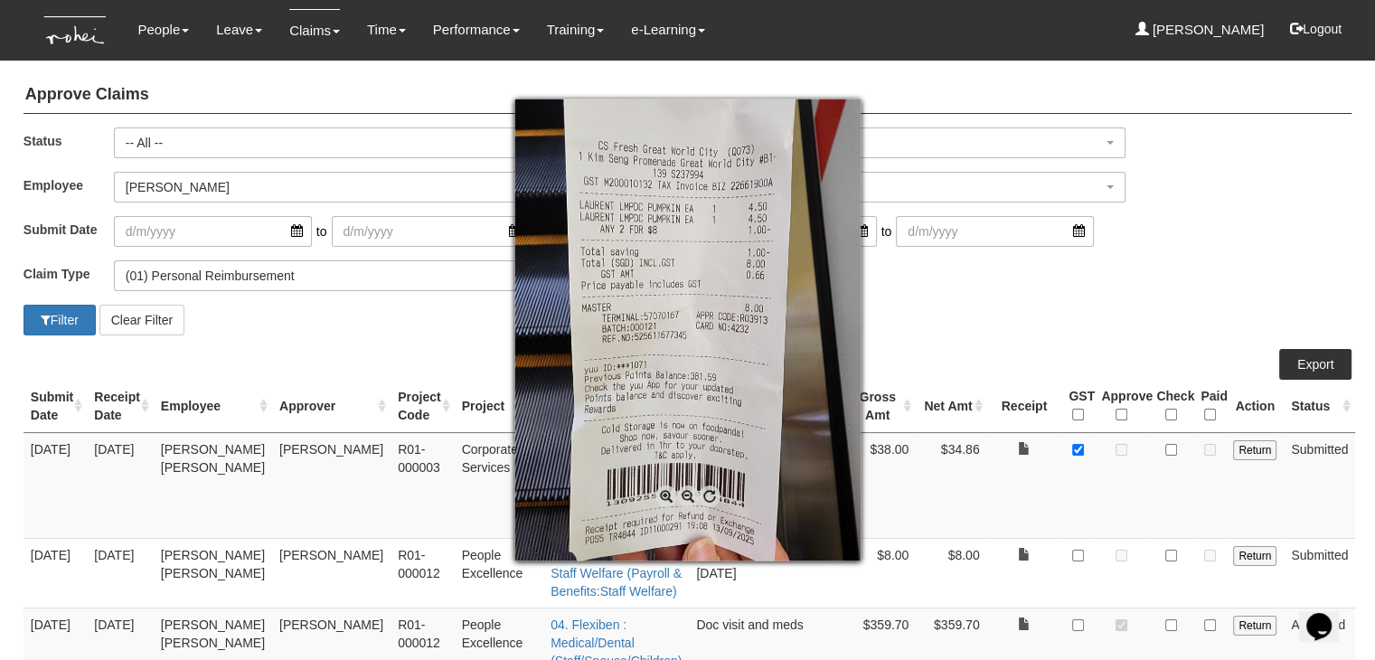
click at [1071, 518] on div at bounding box center [687, 330] width 1375 height 660
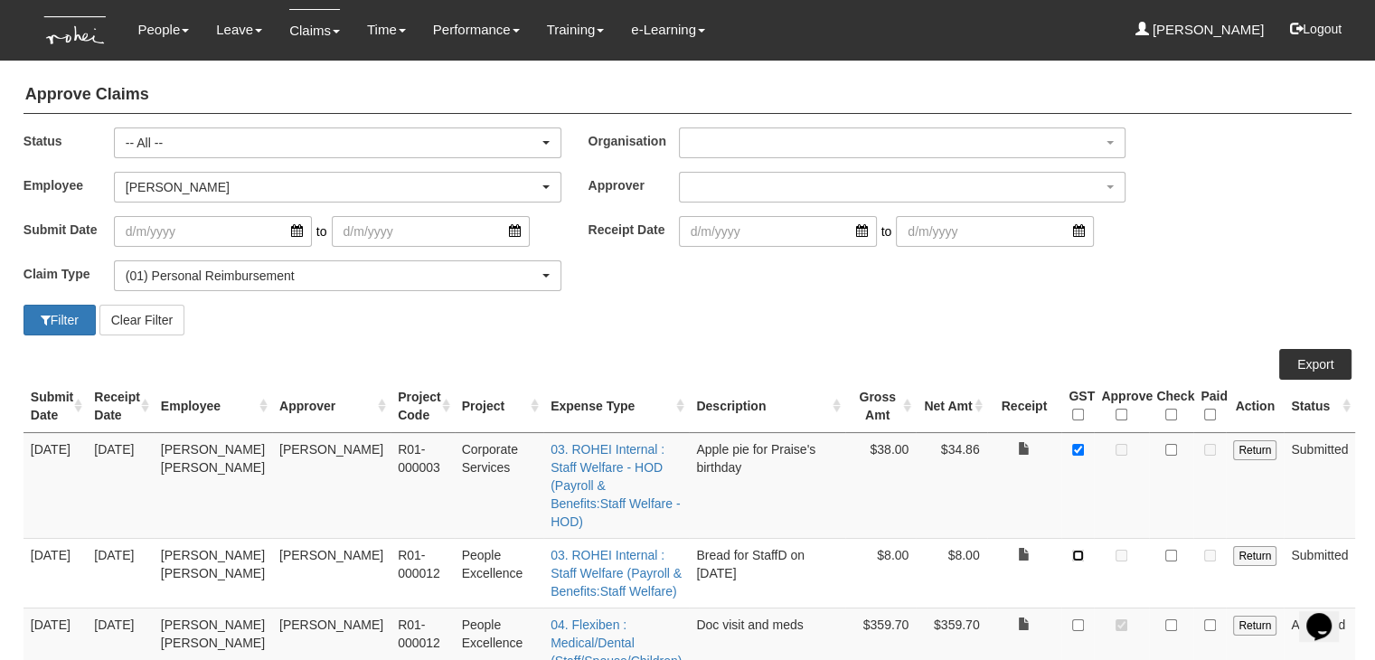
click at [1072, 550] on input "checkbox" at bounding box center [1078, 556] width 12 height 12
checkbox input "true"
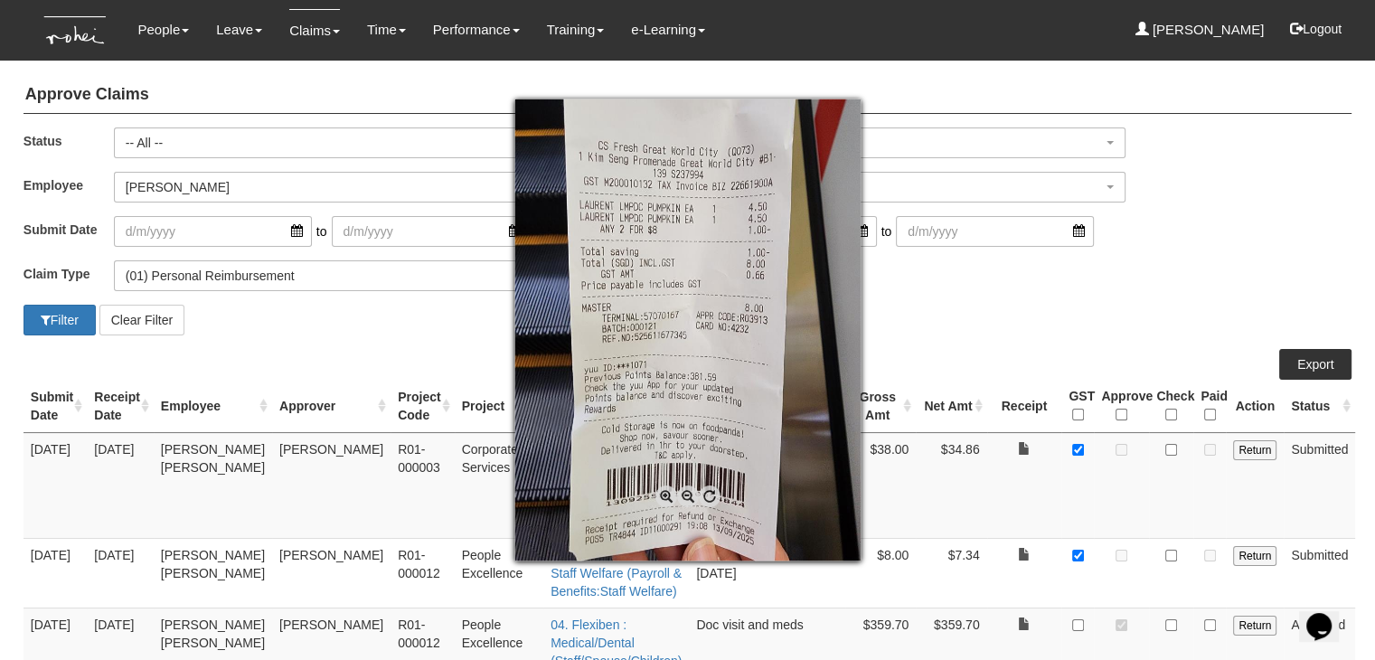
click at [1048, 547] on div at bounding box center [687, 330] width 1375 height 660
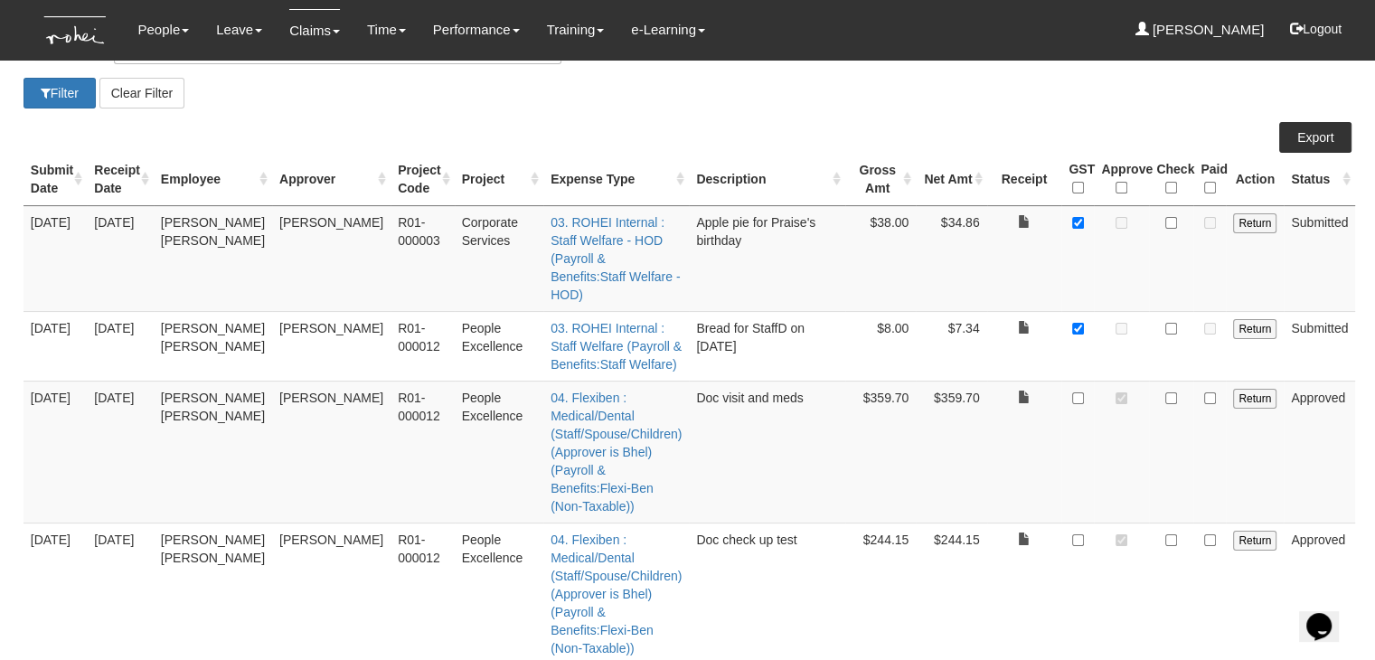
scroll to position [271, 0]
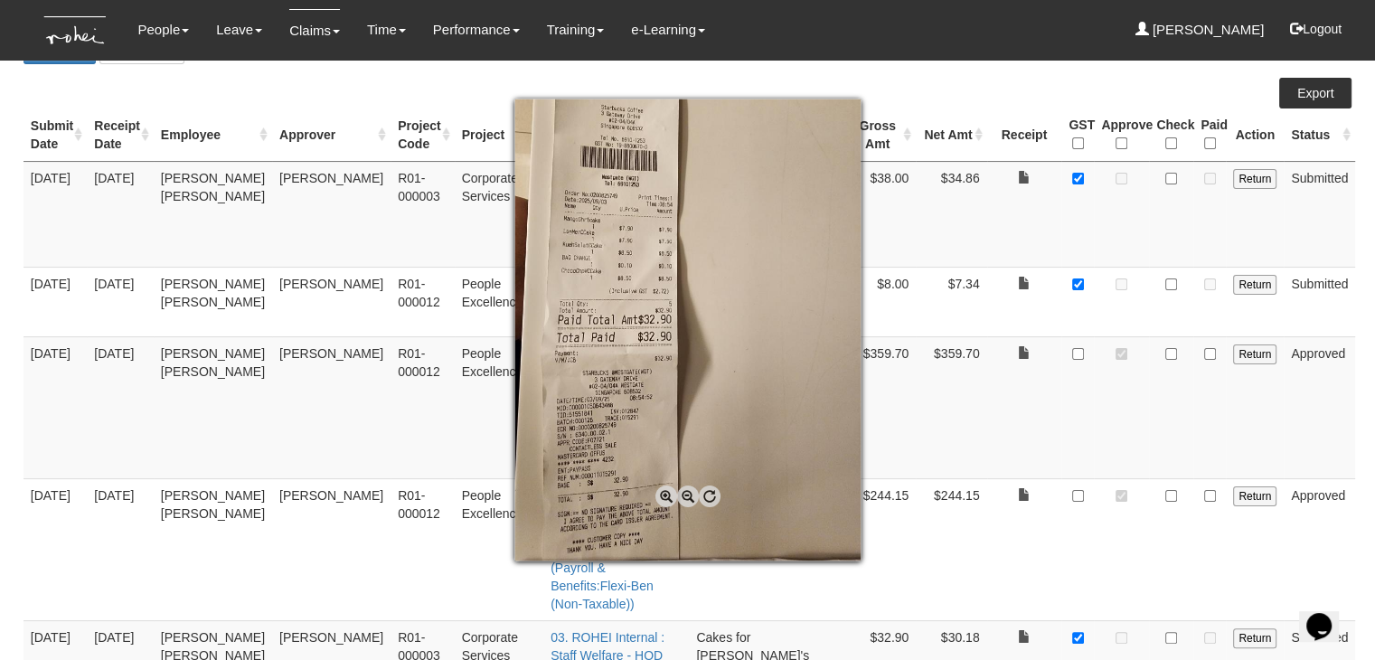
click at [1022, 501] on div at bounding box center [687, 330] width 1375 height 660
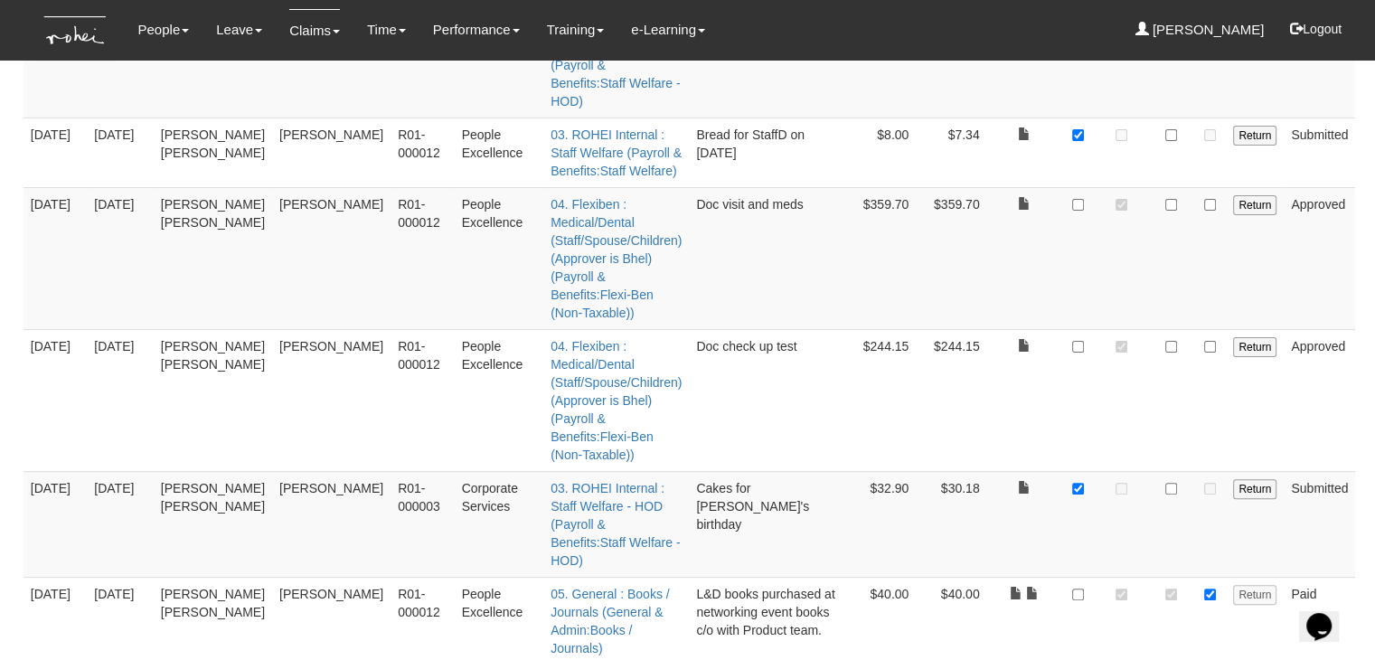
scroll to position [452, 0]
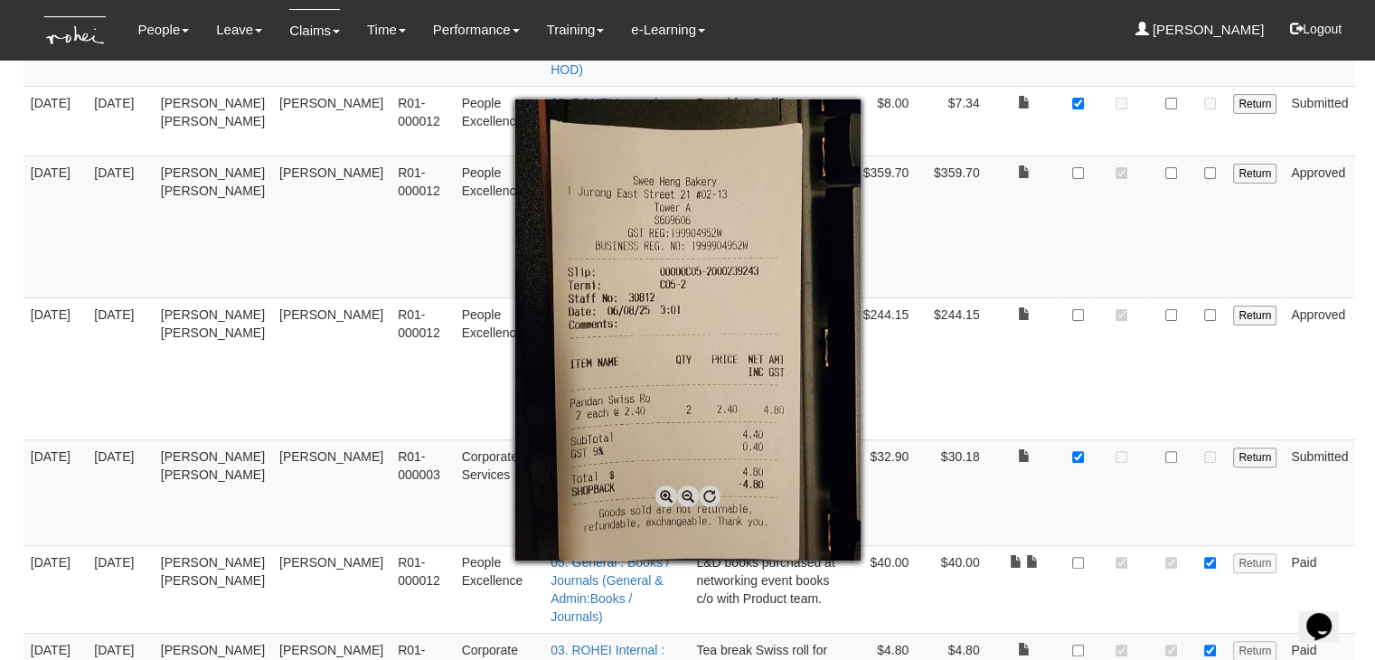
click at [1017, 473] on div at bounding box center [687, 330] width 1375 height 660
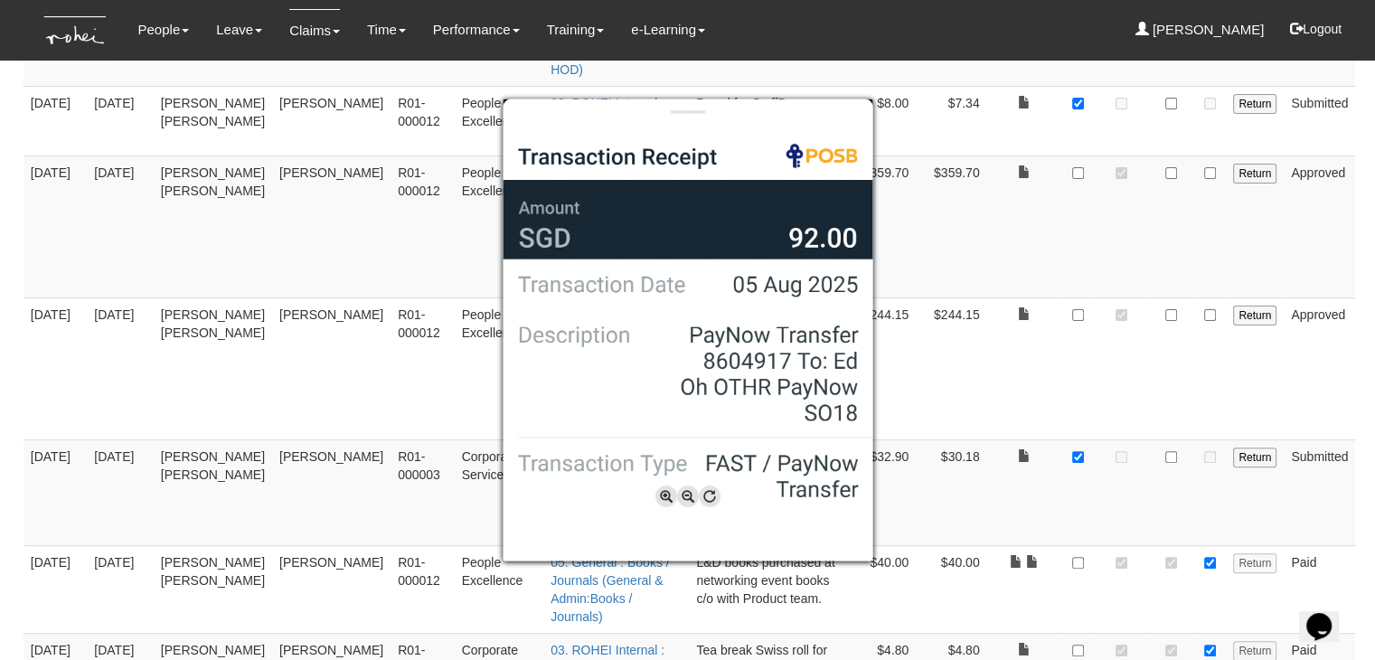
click at [1017, 608] on div at bounding box center [687, 330] width 1375 height 660
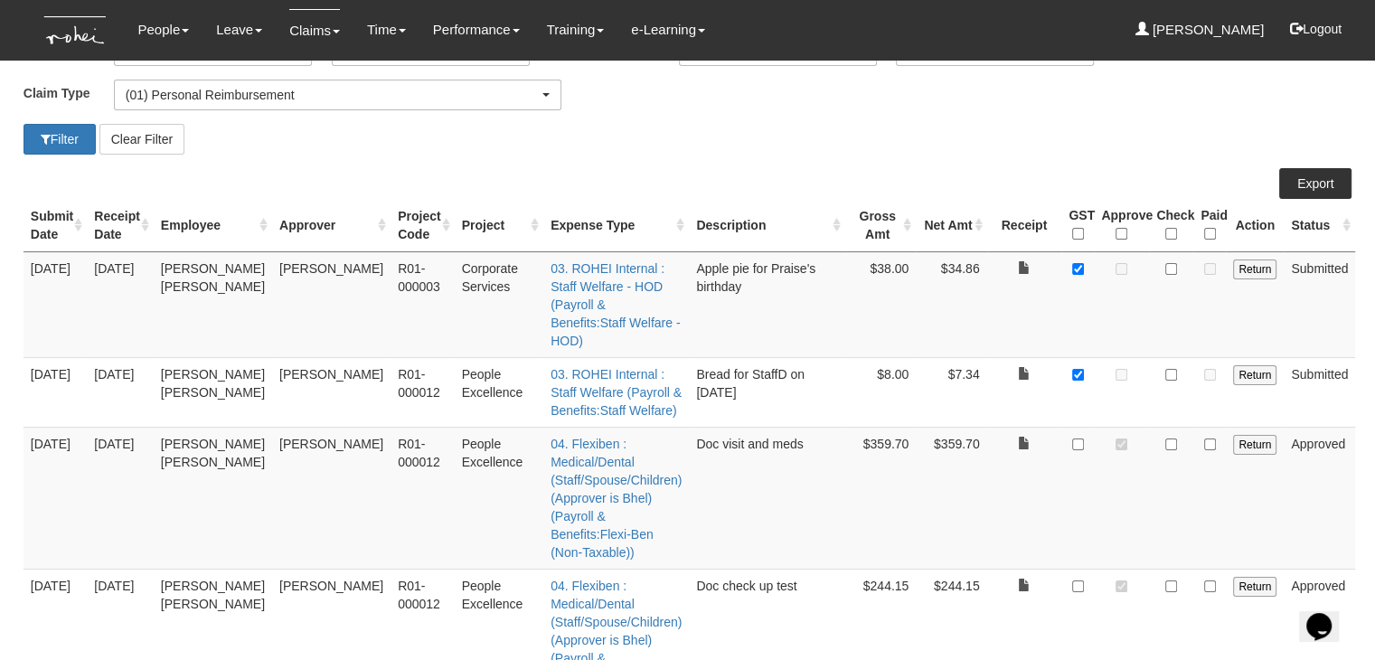
scroll to position [0, 0]
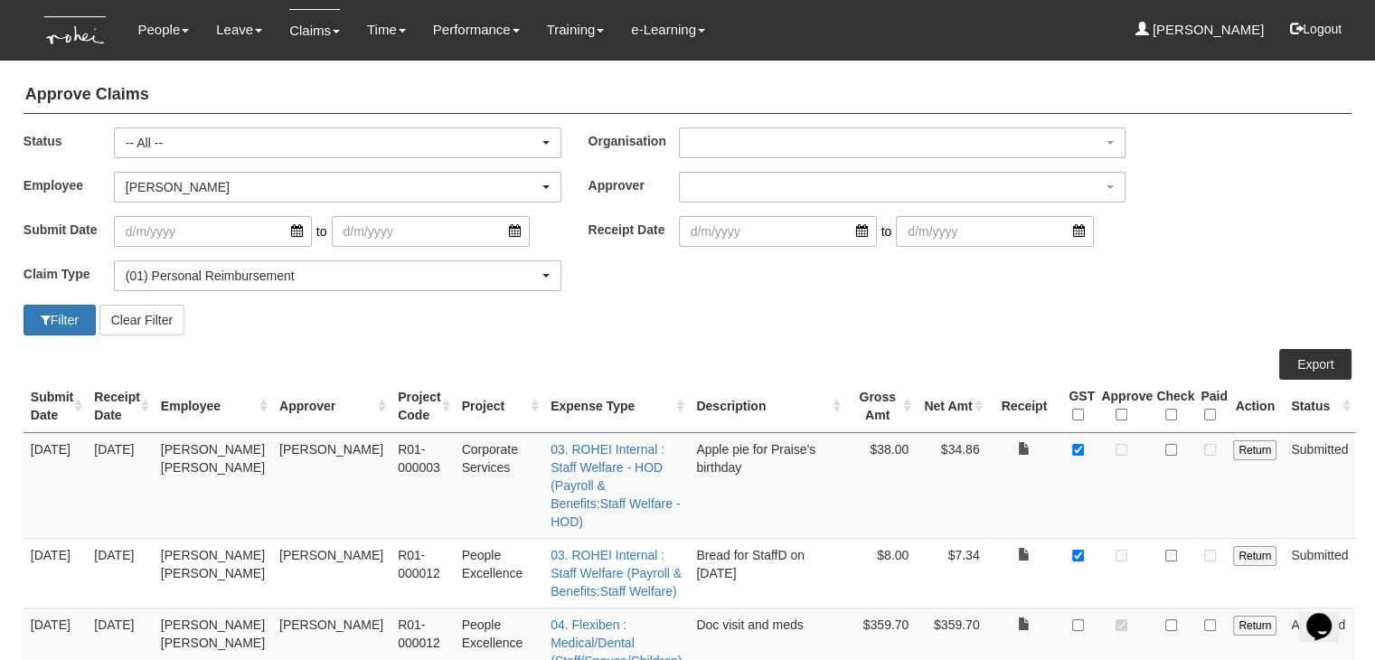
click at [702, 313] on div "Filter Clear Filter" at bounding box center [687, 320] width 1355 height 31
